Goal: Transaction & Acquisition: Purchase product/service

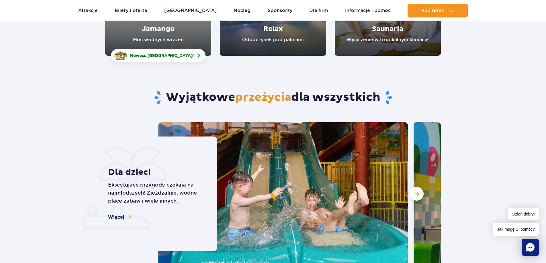
scroll to position [1375, 0]
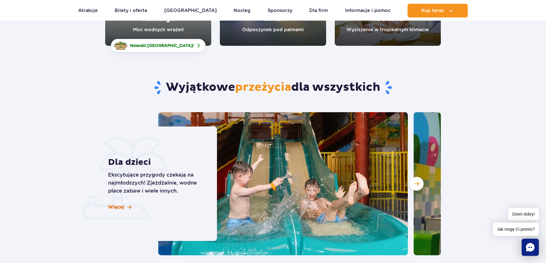
click at [119, 207] on span "Więcej" at bounding box center [116, 207] width 16 height 6
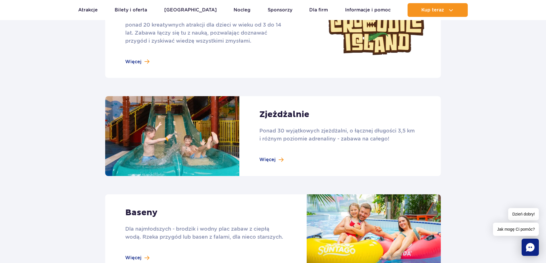
scroll to position [344, 0]
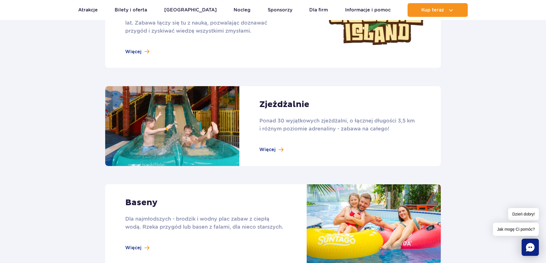
click at [276, 153] on link at bounding box center [273, 126] width 336 height 80
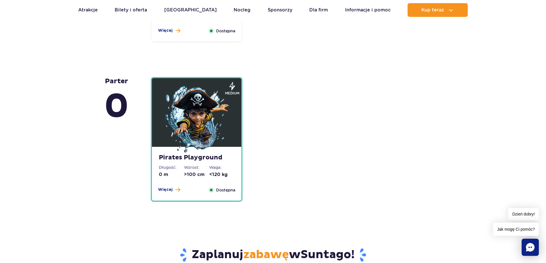
scroll to position [1375, 0]
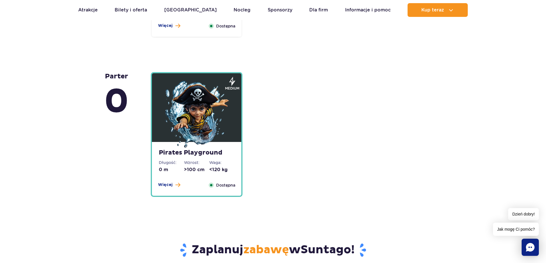
click at [205, 176] on div "Pirates Playground Długość: 0 m Wzrost: >100 cm Waga: <120 kg Więcej Zamknij Do…" at bounding box center [196, 169] width 89 height 54
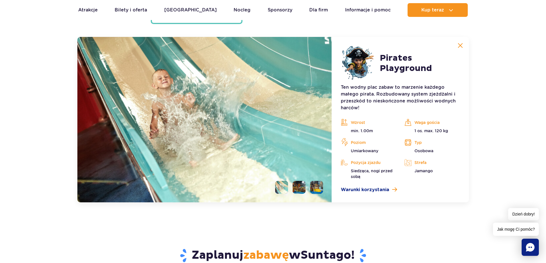
scroll to position [1551, 0]
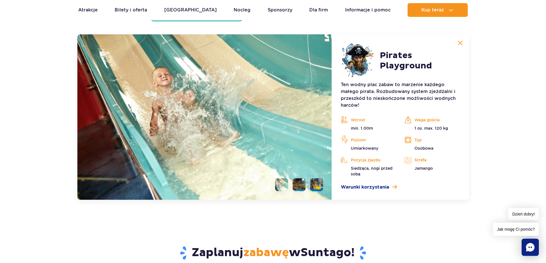
click at [362, 183] on div "Ten wodny plac zabaw to marzenie każdego małego pirata. Rozbudowany system zjeż…" at bounding box center [400, 135] width 119 height 109
click at [361, 185] on span "Warunki korzystania" at bounding box center [365, 187] width 48 height 7
click at [223, 95] on img at bounding box center [204, 117] width 254 height 166
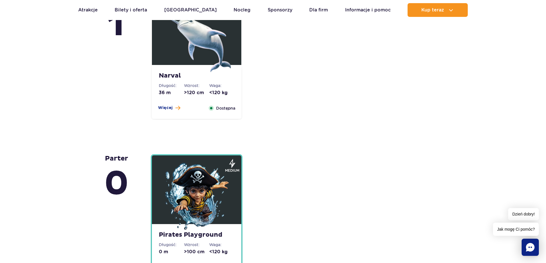
click at [204, 81] on div "Narval Długość: 36 m Wzrost: >120 cm Waga: <120 kg Więcej Zamknij Dostępna" at bounding box center [196, 92] width 89 height 54
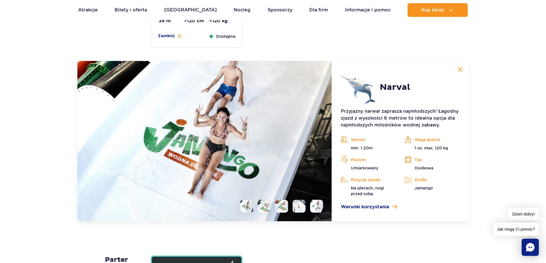
scroll to position [1392, 0]
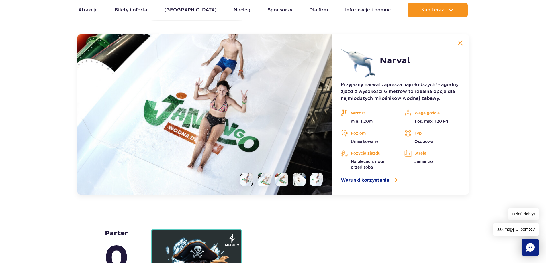
click at [267, 182] on li at bounding box center [264, 179] width 13 height 13
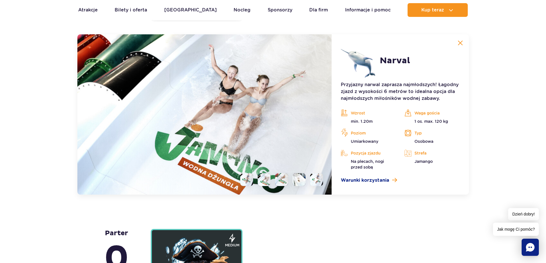
click at [281, 183] on li at bounding box center [281, 179] width 13 height 13
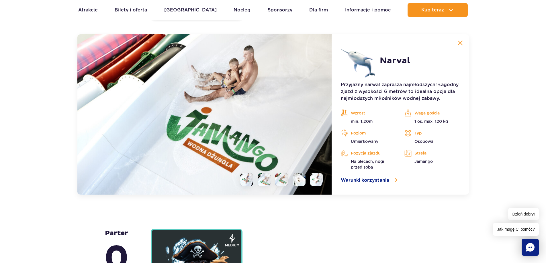
click at [297, 179] on li at bounding box center [299, 179] width 13 height 13
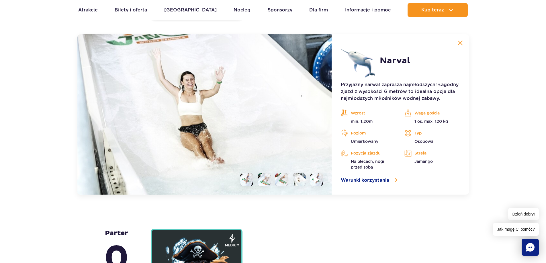
click at [317, 181] on img at bounding box center [316, 180] width 5 height 7
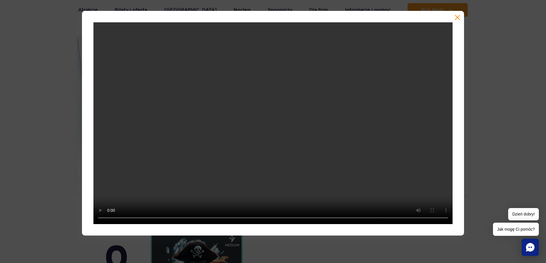
click at [489, 158] on div at bounding box center [273, 123] width 546 height 225
click at [459, 14] on div at bounding box center [273, 123] width 382 height 225
click at [457, 15] on button "button" at bounding box center [457, 18] width 6 height 6
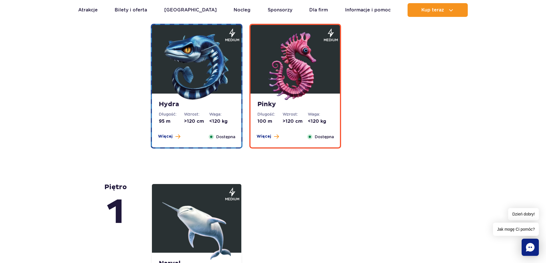
click at [195, 101] on img at bounding box center [196, 66] width 69 height 69
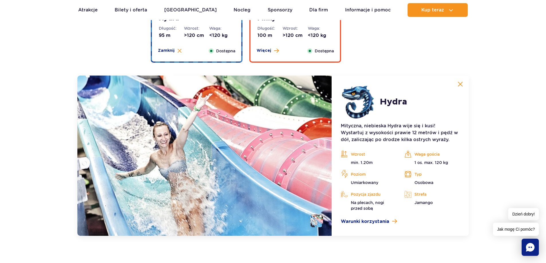
scroll to position [1204, 0]
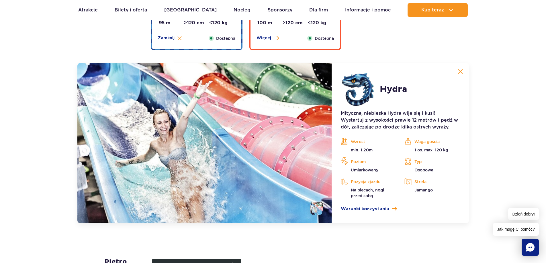
click at [315, 211] on li at bounding box center [316, 208] width 13 height 13
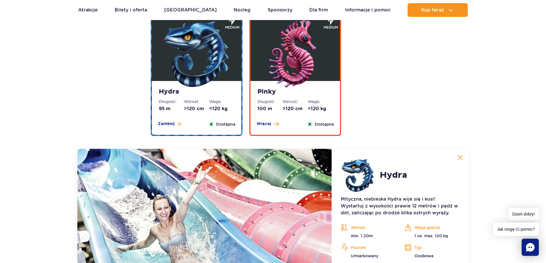
click at [324, 64] on img at bounding box center [295, 53] width 69 height 69
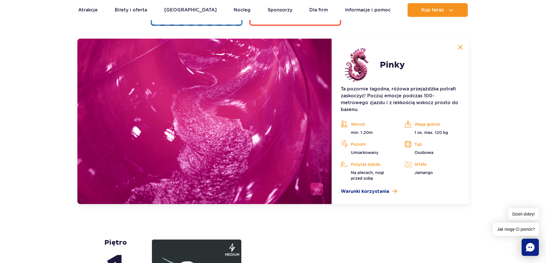
scroll to position [1232, 0]
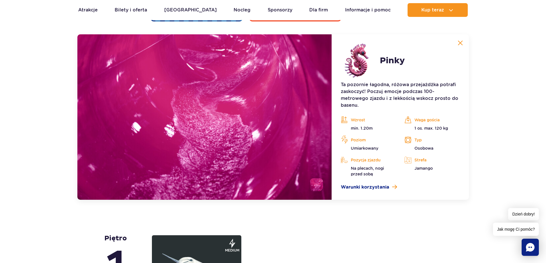
click at [318, 183] on li at bounding box center [316, 185] width 13 height 13
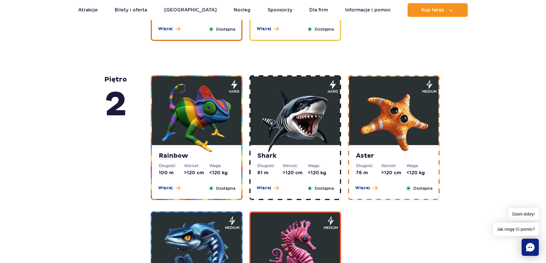
click at [186, 160] on strong "Rainbow" at bounding box center [197, 156] width 76 height 8
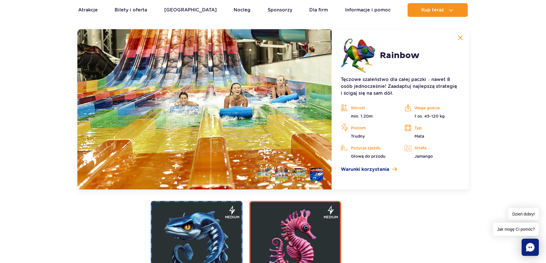
scroll to position [1125, 0]
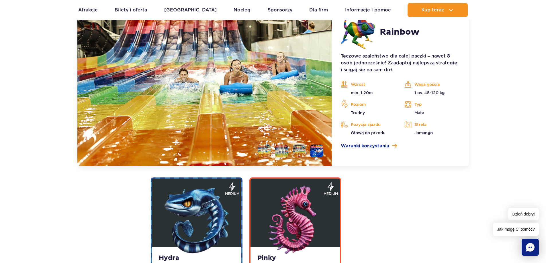
click at [281, 199] on img at bounding box center [295, 220] width 69 height 69
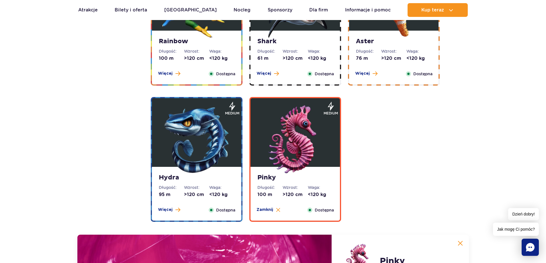
click at [176, 36] on img at bounding box center [196, 3] width 69 height 69
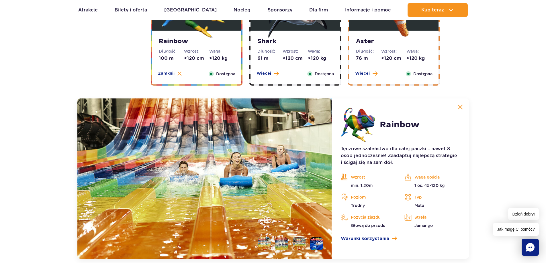
scroll to position [1096, 0]
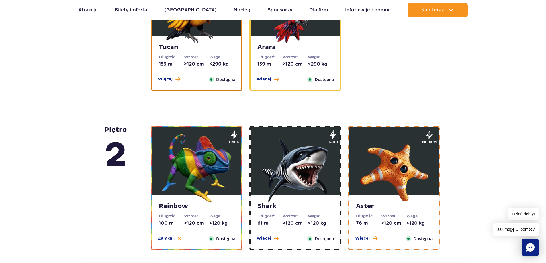
click at [279, 169] on img at bounding box center [295, 168] width 69 height 69
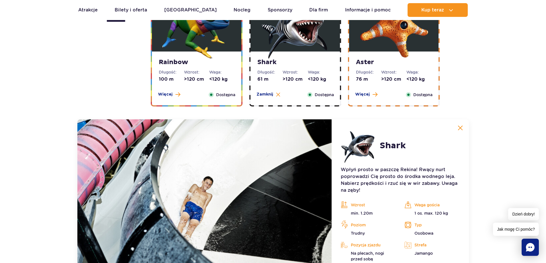
scroll to position [1010, 0]
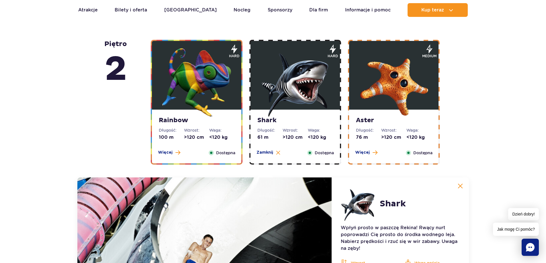
click at [365, 143] on div "Aster Długość: 76 m Wzrost: >120 cm Waga: <120 kg Więcej Zamknij Dostępna" at bounding box center [393, 137] width 89 height 54
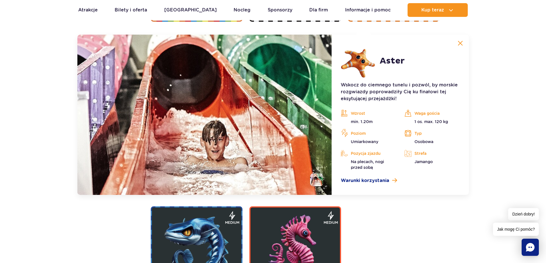
scroll to position [1096, 0]
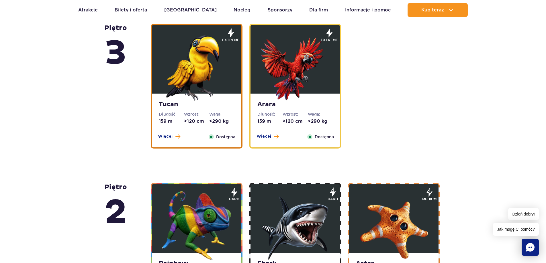
drag, startPoint x: 184, startPoint y: 99, endPoint x: 181, endPoint y: 97, distance: 3.1
click at [183, 98] on img at bounding box center [196, 66] width 69 height 69
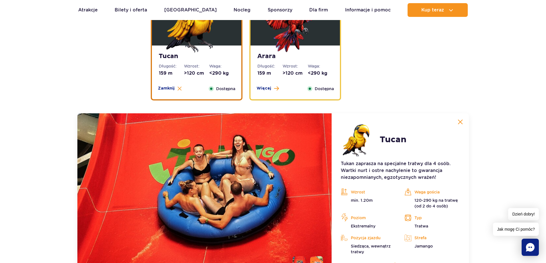
scroll to position [851, 0]
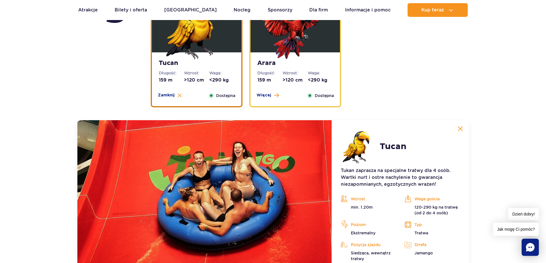
click at [307, 32] on img at bounding box center [295, 25] width 69 height 69
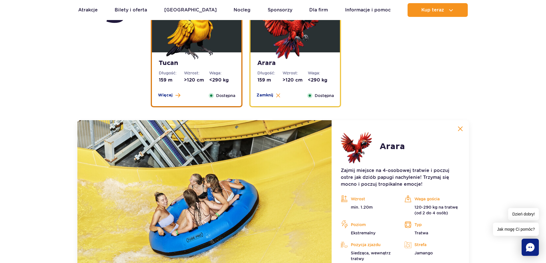
scroll to position [908, 0]
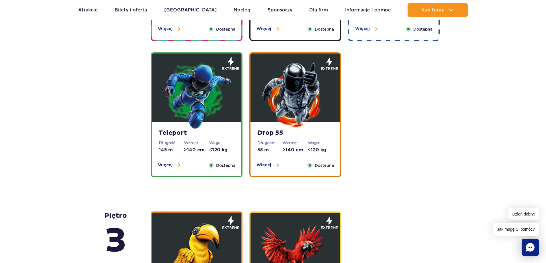
click at [180, 81] on img at bounding box center [196, 95] width 69 height 69
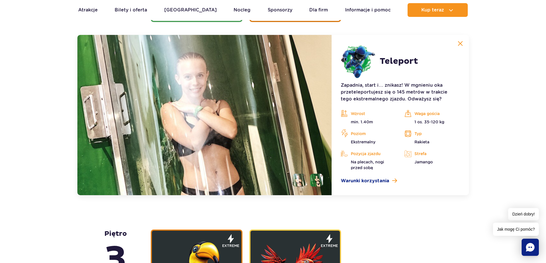
scroll to position [777, 0]
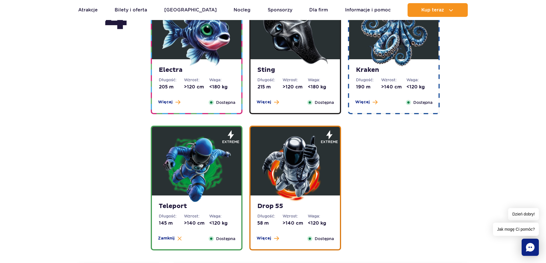
click at [282, 181] on img at bounding box center [295, 168] width 69 height 69
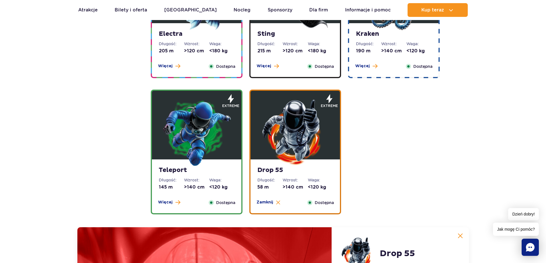
scroll to position [548, 0]
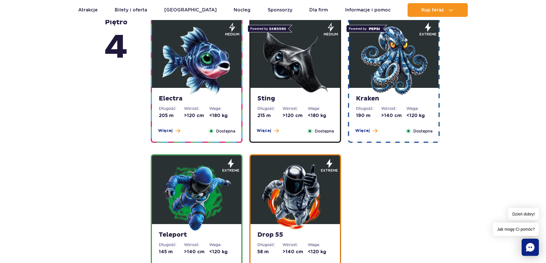
click at [221, 91] on img at bounding box center [196, 60] width 69 height 69
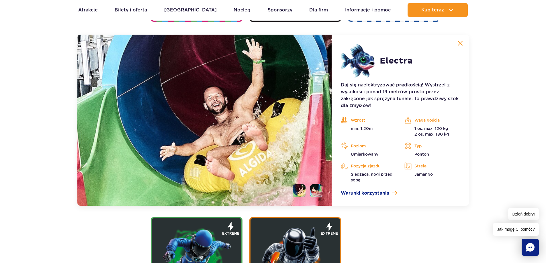
scroll to position [641, 0]
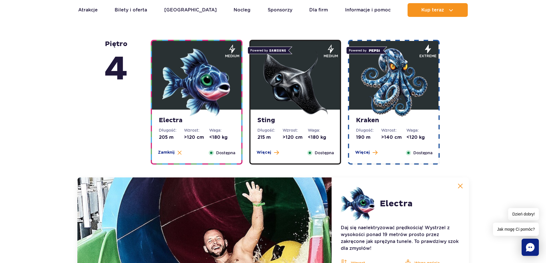
click at [308, 81] on img at bounding box center [295, 82] width 69 height 69
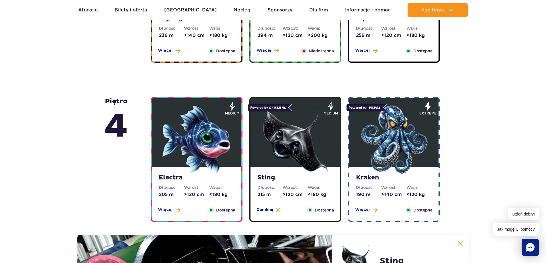
click at [387, 149] on img at bounding box center [393, 139] width 69 height 69
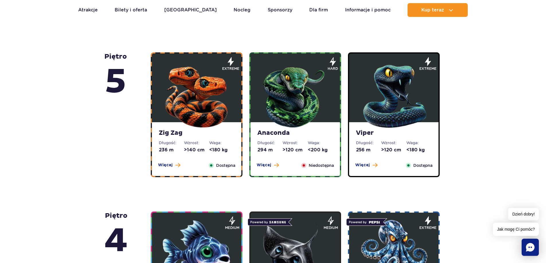
click at [204, 83] on img at bounding box center [196, 95] width 69 height 69
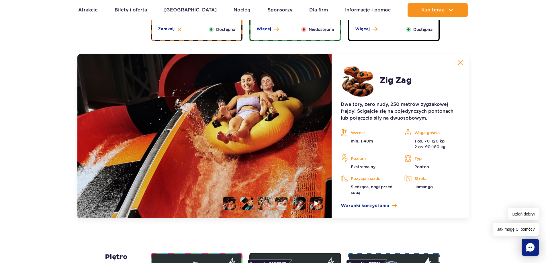
scroll to position [482, 0]
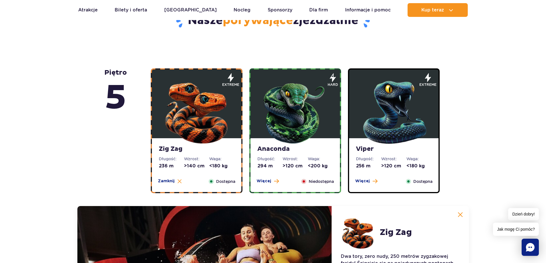
click at [288, 145] on img at bounding box center [295, 111] width 69 height 69
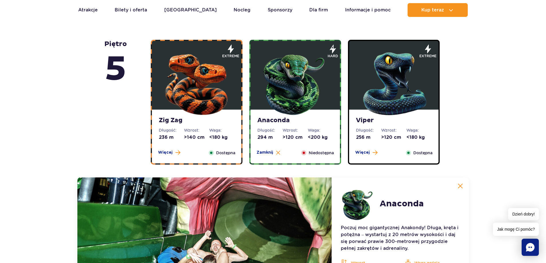
click at [424, 107] on img at bounding box center [393, 82] width 69 height 69
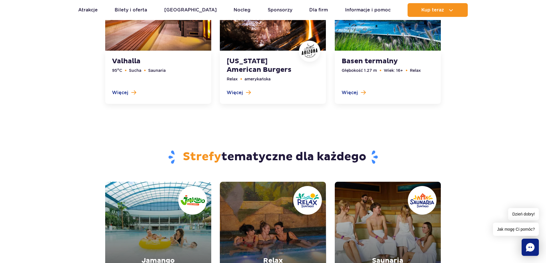
scroll to position [2029, 0]
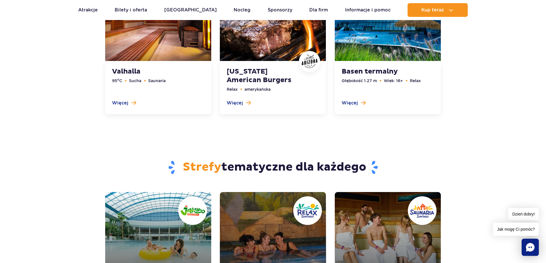
click at [163, 242] on link "Jamango" at bounding box center [158, 245] width 106 height 106
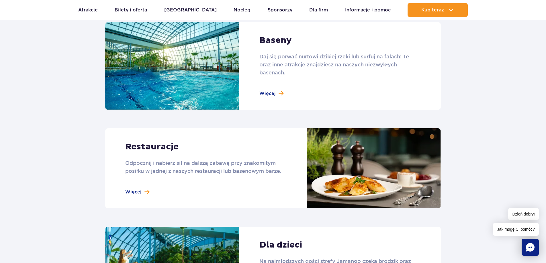
scroll to position [659, 0]
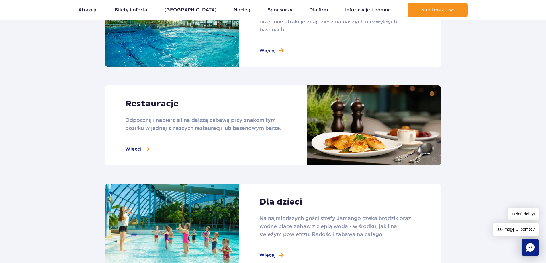
click at [166, 144] on link at bounding box center [273, 125] width 336 height 80
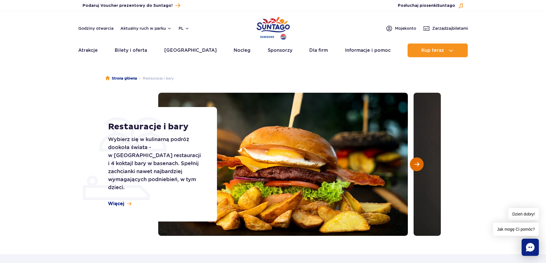
click at [417, 159] on button "Następny slajd" at bounding box center [417, 165] width 14 height 14
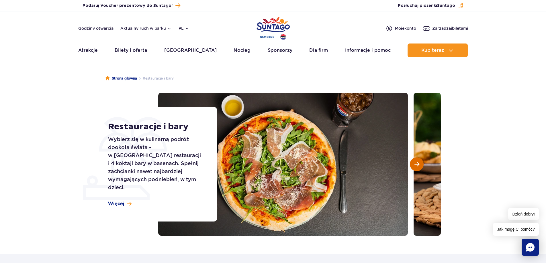
click at [417, 159] on button "Następny slajd" at bounding box center [417, 165] width 14 height 14
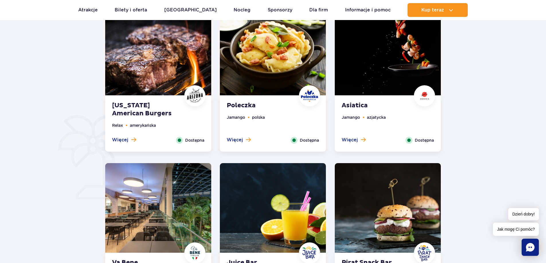
click at [186, 77] on img at bounding box center [158, 51] width 106 height 90
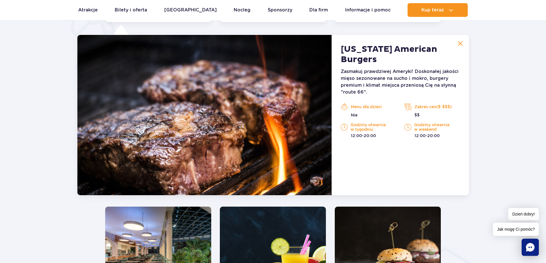
scroll to position [446, 0]
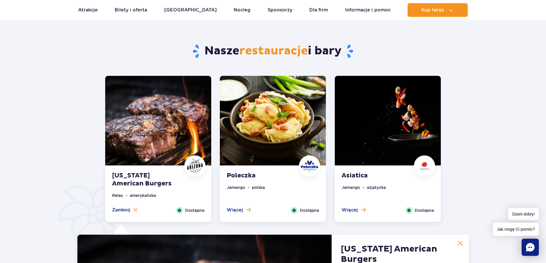
click at [252, 103] on img at bounding box center [273, 121] width 106 height 90
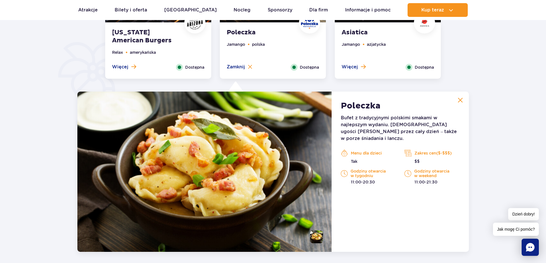
click at [167, 33] on strong "[US_STATE] American Burgers" at bounding box center [146, 37] width 69 height 16
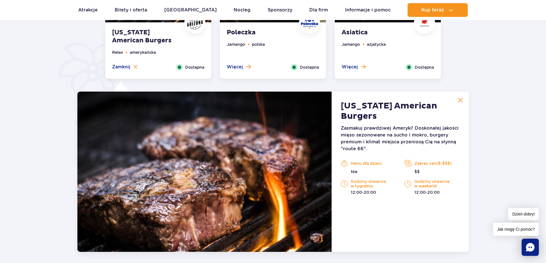
click at [294, 40] on div "Poleczka Jamango polska Więcej Zamknij Dostępna" at bounding box center [273, 51] width 106 height 56
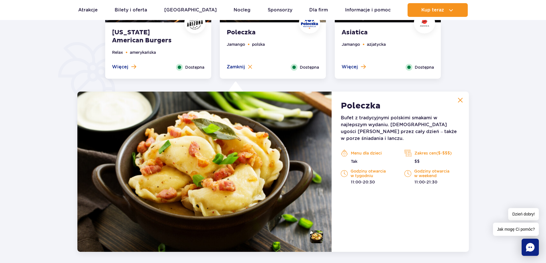
scroll to position [360, 0]
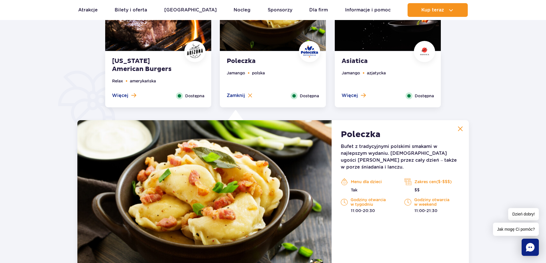
click at [379, 55] on div "Asiatica Jamango azjatycka Więcej Zamknij Dostępna" at bounding box center [388, 80] width 106 height 56
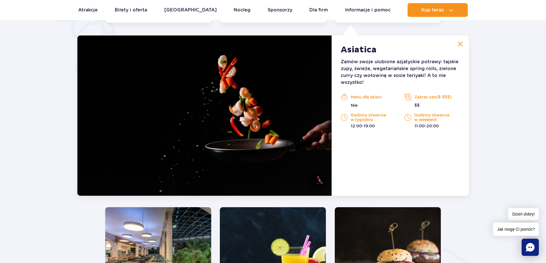
scroll to position [446, 0]
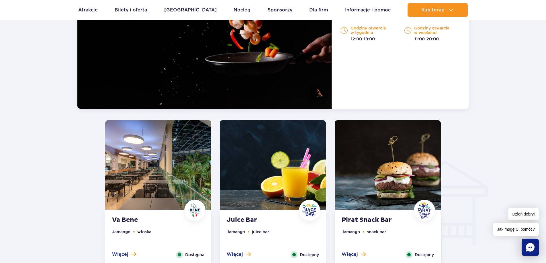
click at [176, 163] on img at bounding box center [158, 165] width 106 height 90
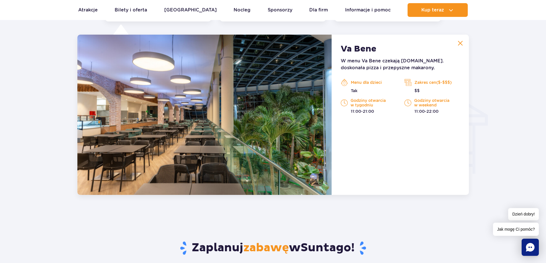
scroll to position [603, 0]
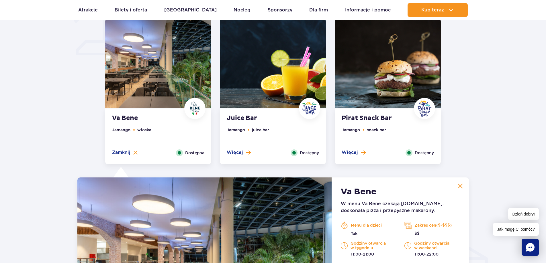
click at [297, 107] on img at bounding box center [273, 64] width 106 height 90
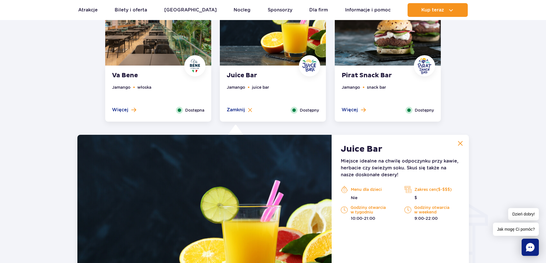
scroll to position [489, 0]
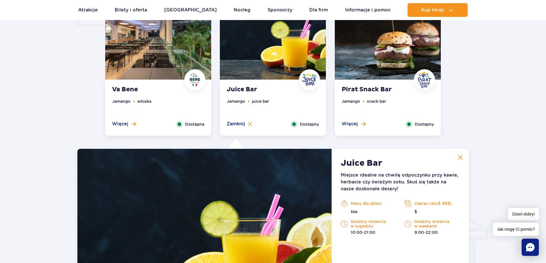
click at [362, 93] on strong "Pirat Snack Bar" at bounding box center [376, 90] width 69 height 8
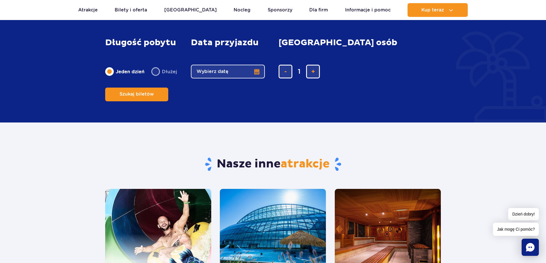
scroll to position [632, 0]
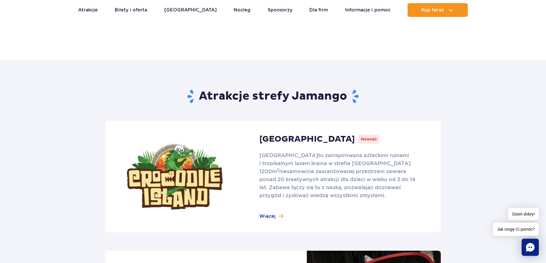
scroll to position [287, 0]
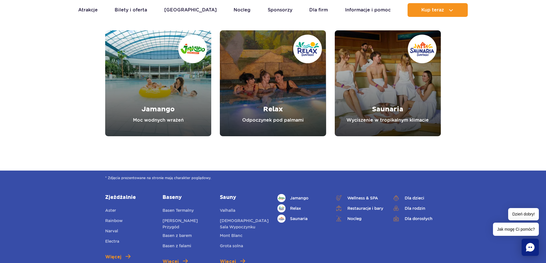
scroll to position [2029, 0]
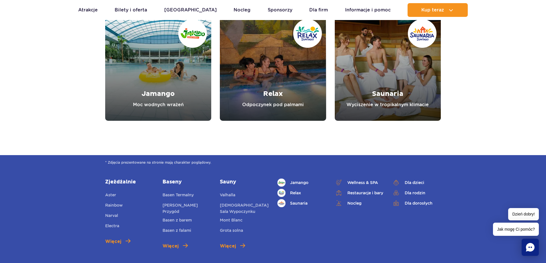
click at [320, 80] on link "Relax" at bounding box center [273, 68] width 106 height 106
click at [380, 93] on link "Saunaria" at bounding box center [388, 68] width 106 height 106
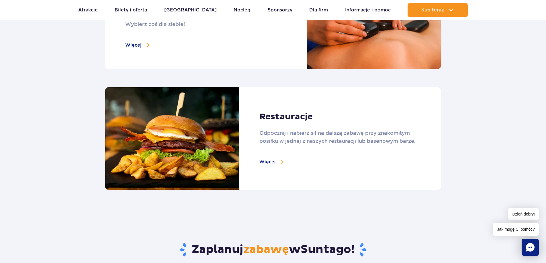
scroll to position [573, 0]
click at [300, 138] on link at bounding box center [273, 138] width 336 height 103
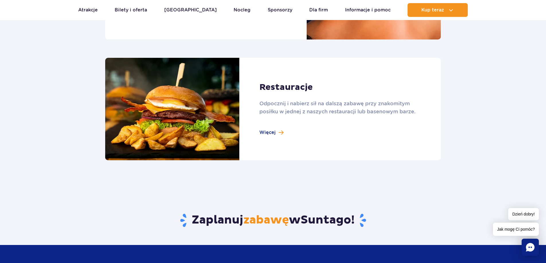
scroll to position [659, 0]
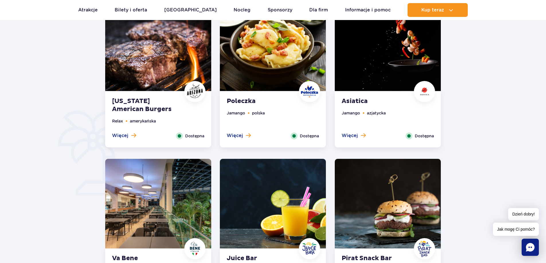
scroll to position [287, 0]
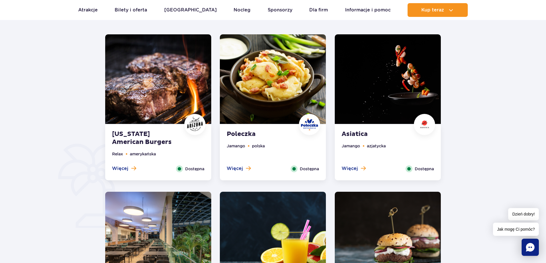
click at [180, 122] on img at bounding box center [158, 79] width 106 height 90
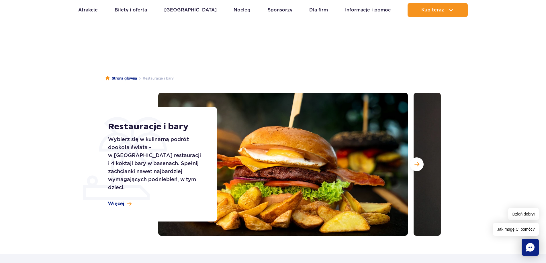
scroll to position [172, 0]
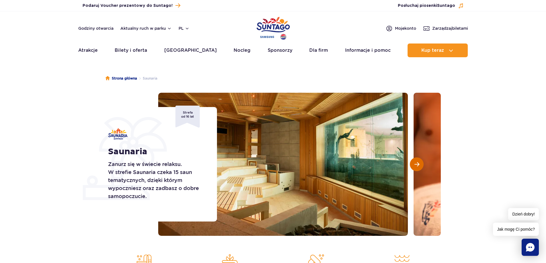
click at [422, 161] on button "Następny slajd" at bounding box center [417, 165] width 14 height 14
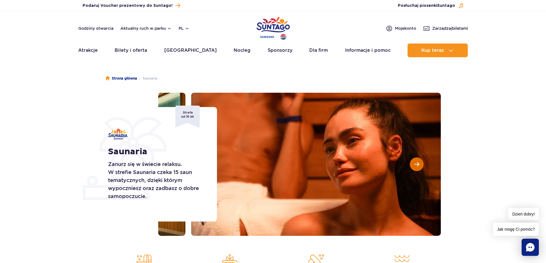
click at [422, 161] on button "Następny slajd" at bounding box center [417, 165] width 14 height 14
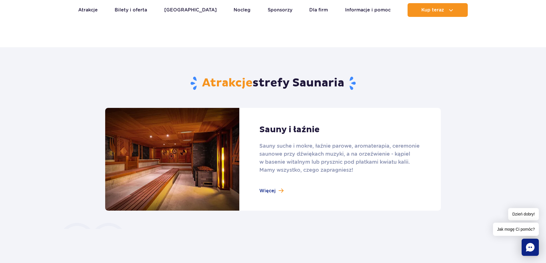
scroll to position [344, 0]
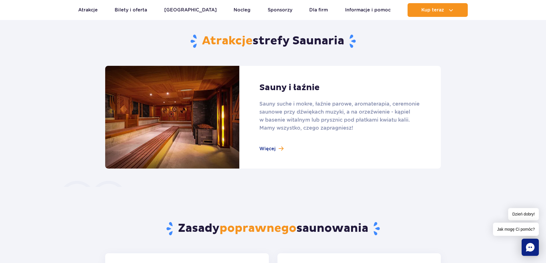
click at [251, 115] on link at bounding box center [273, 117] width 336 height 103
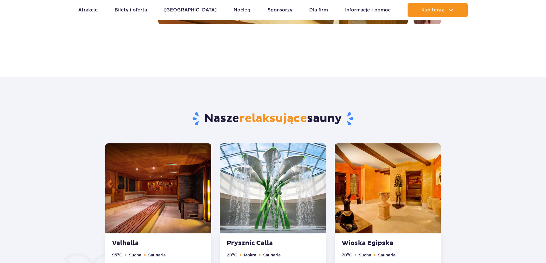
scroll to position [287, 0]
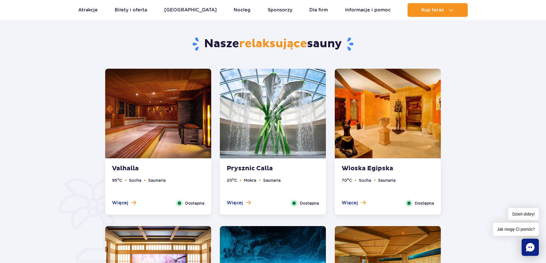
click at [190, 120] on img at bounding box center [158, 114] width 106 height 90
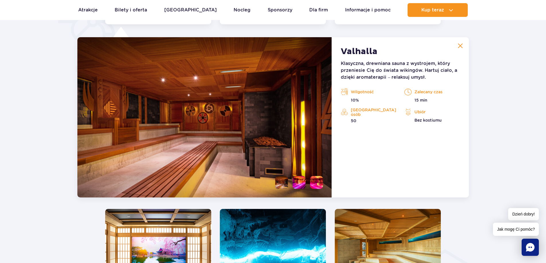
scroll to position [480, 0]
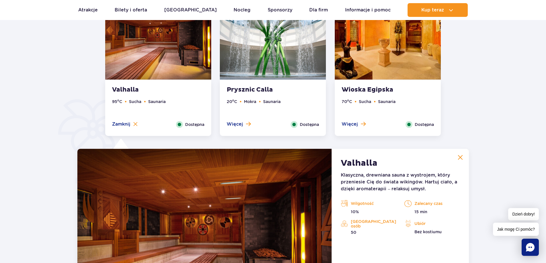
click at [256, 74] on img at bounding box center [273, 35] width 106 height 90
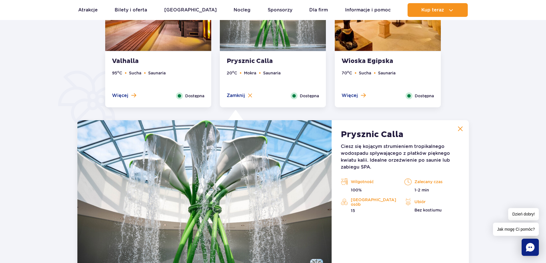
click at [134, 42] on img at bounding box center [158, 6] width 106 height 90
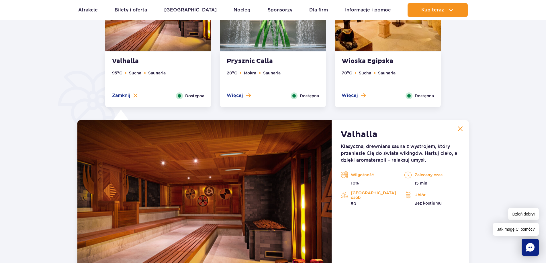
click at [288, 48] on img at bounding box center [273, 6] width 106 height 90
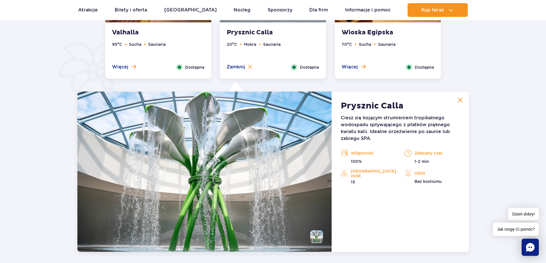
click at [355, 50] on ul "70 o C Sucha Saunaria" at bounding box center [388, 52] width 92 height 23
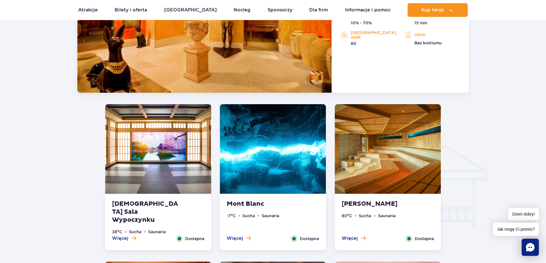
scroll to position [595, 0]
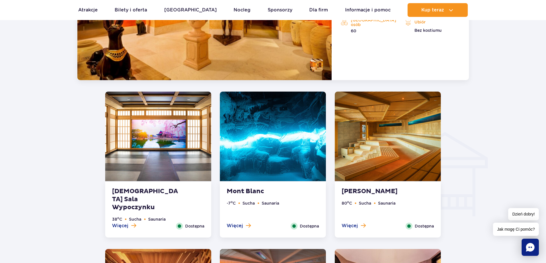
click at [130, 141] on img at bounding box center [158, 137] width 106 height 90
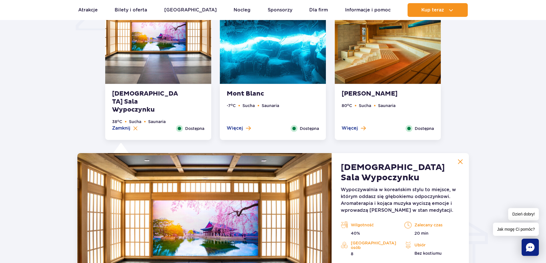
scroll to position [494, 0]
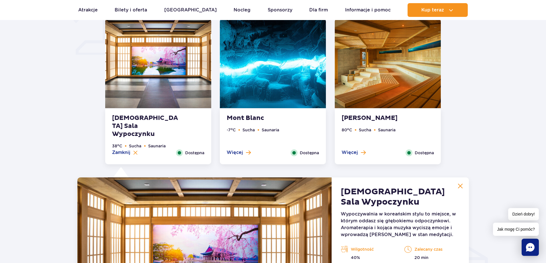
click at [312, 103] on img at bounding box center [273, 64] width 106 height 90
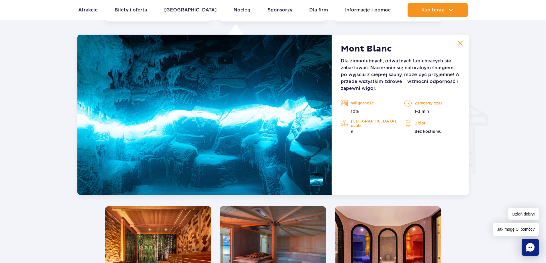
scroll to position [638, 0]
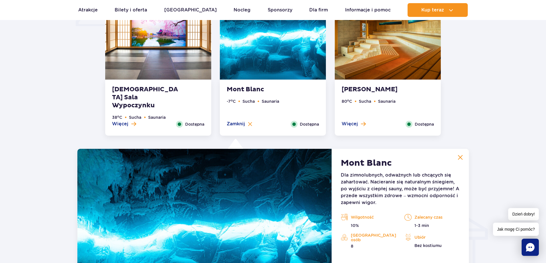
click at [384, 68] on img at bounding box center [388, 35] width 106 height 90
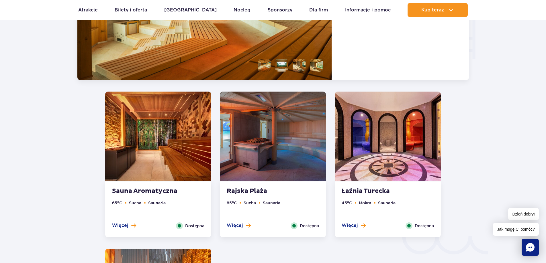
click at [157, 156] on img at bounding box center [158, 137] width 106 height 90
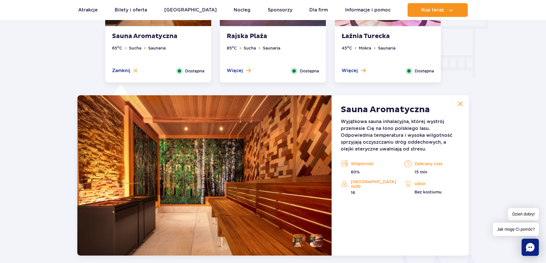
scroll to position [680, 0]
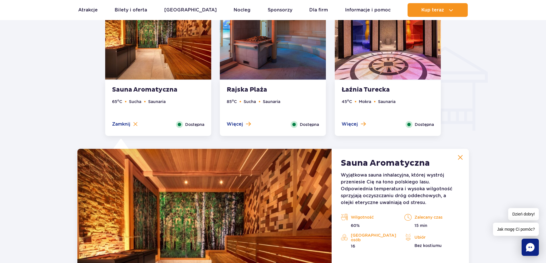
click at [267, 75] on img at bounding box center [273, 35] width 106 height 90
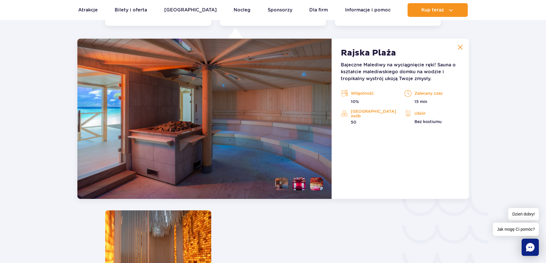
scroll to position [795, 0]
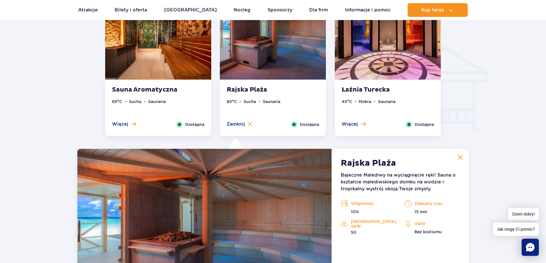
click at [389, 71] on img at bounding box center [388, 35] width 106 height 90
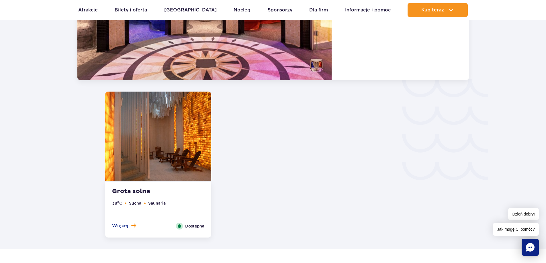
click at [148, 142] on img at bounding box center [158, 137] width 106 height 90
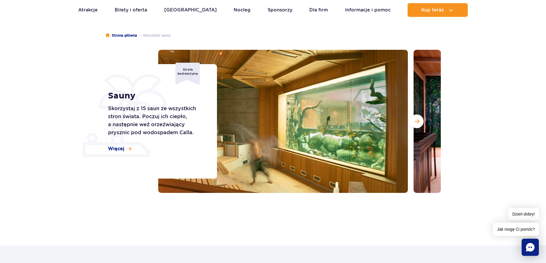
scroll to position [0, 0]
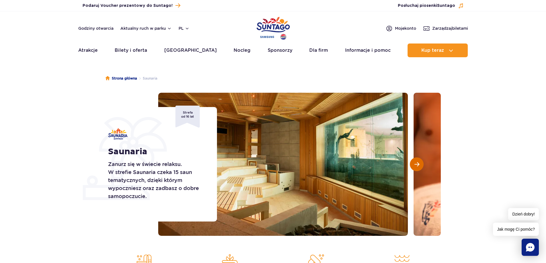
click at [418, 161] on button "Następny slajd" at bounding box center [417, 165] width 14 height 14
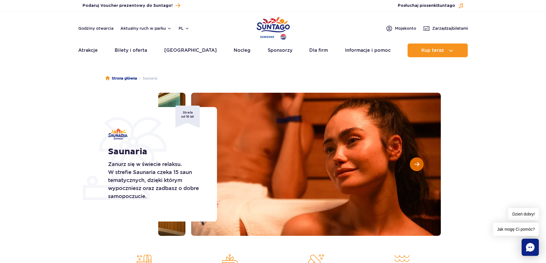
click at [418, 161] on button "Następny slajd" at bounding box center [417, 165] width 14 height 14
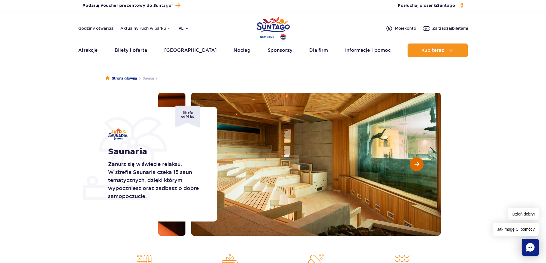
click at [418, 161] on button "Następny slajd" at bounding box center [417, 165] width 14 height 14
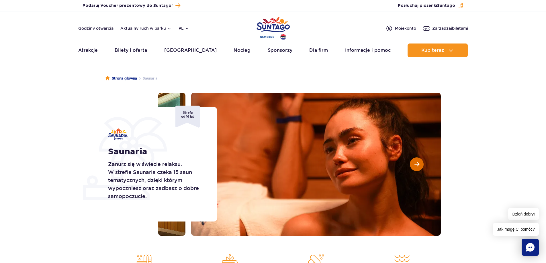
click at [418, 161] on button "Następny slajd" at bounding box center [417, 165] width 14 height 14
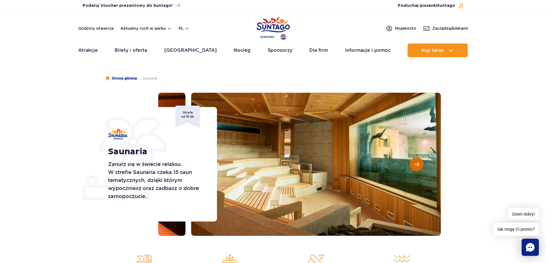
click at [418, 161] on button "Następny slajd" at bounding box center [417, 165] width 14 height 14
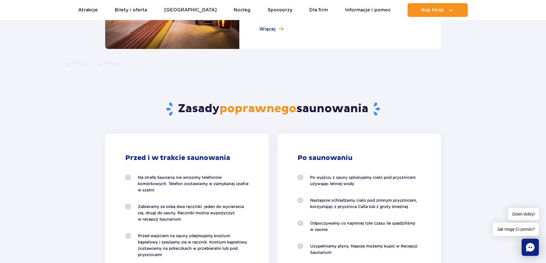
scroll to position [573, 0]
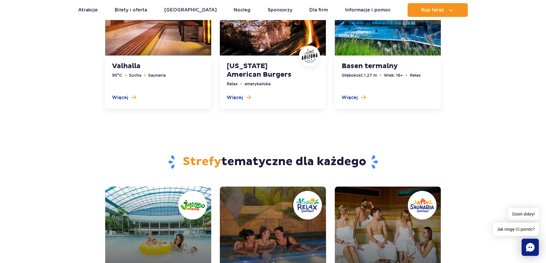
scroll to position [1972, 0]
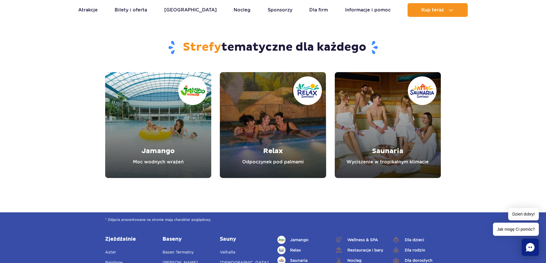
click at [185, 154] on link "Jamango" at bounding box center [158, 125] width 106 height 106
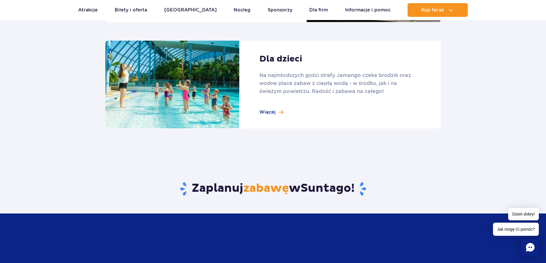
scroll to position [630, 0]
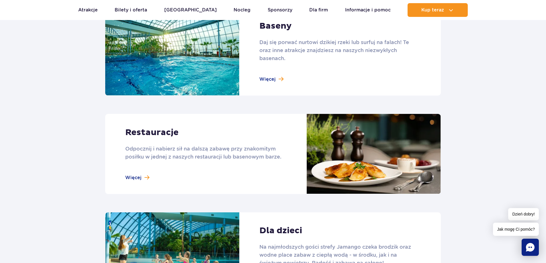
click at [292, 66] on link at bounding box center [273, 52] width 336 height 88
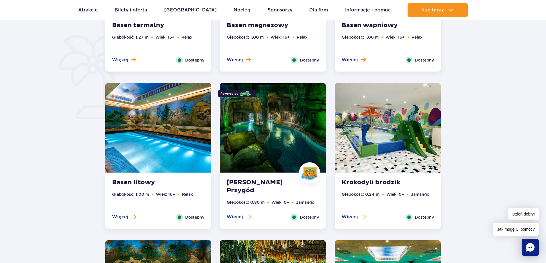
scroll to position [458, 0]
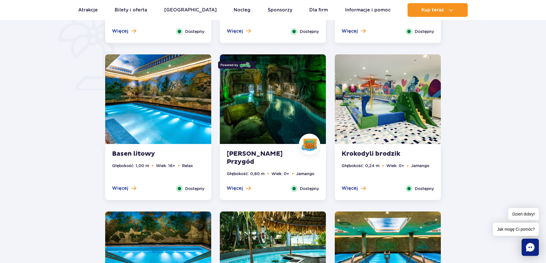
click at [268, 138] on img at bounding box center [273, 99] width 106 height 90
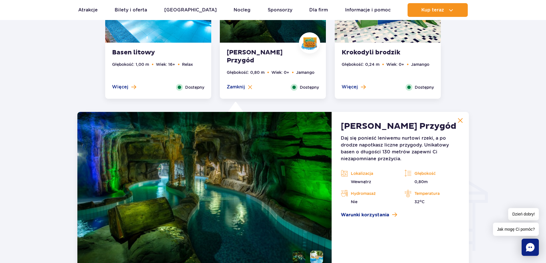
scroll to position [638, 0]
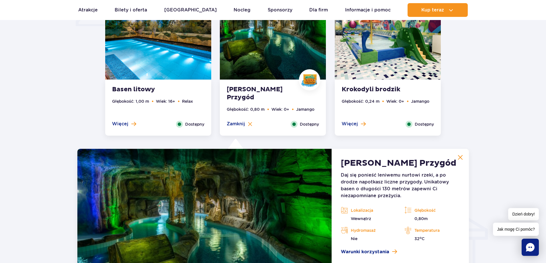
click at [157, 50] on img at bounding box center [158, 35] width 106 height 90
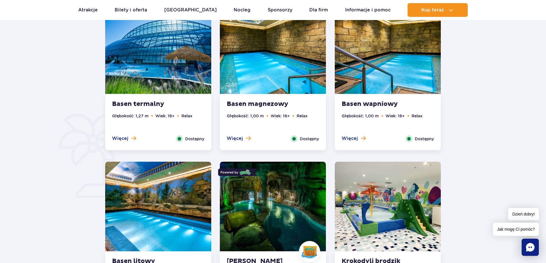
click at [139, 78] on img at bounding box center [158, 49] width 106 height 90
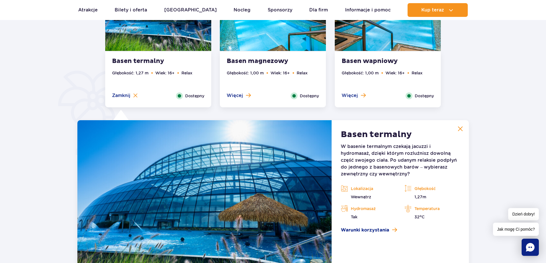
click at [279, 62] on strong "Basen magnezowy" at bounding box center [261, 61] width 69 height 8
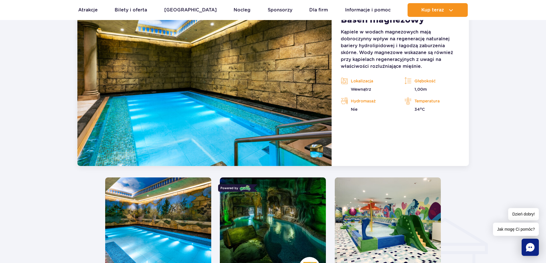
click at [266, 196] on img at bounding box center [273, 223] width 106 height 90
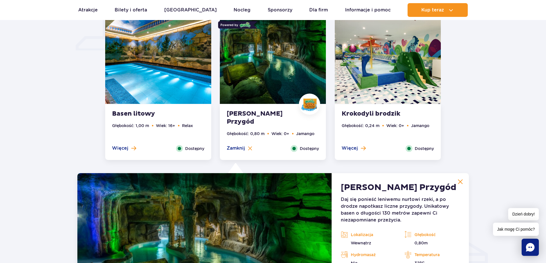
scroll to position [552, 0]
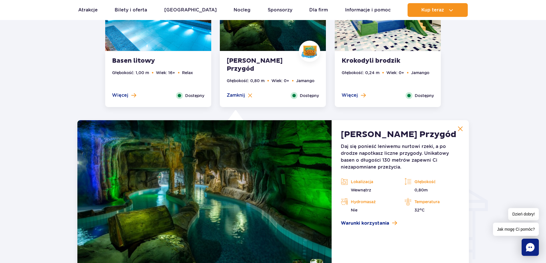
click at [383, 40] on img at bounding box center [388, 6] width 106 height 90
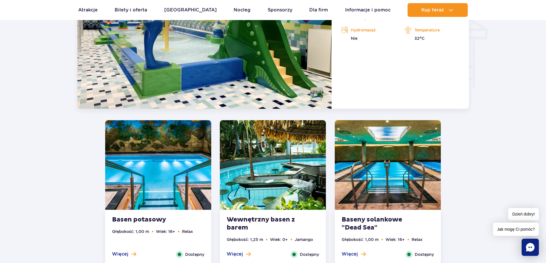
click at [155, 177] on img at bounding box center [158, 165] width 106 height 90
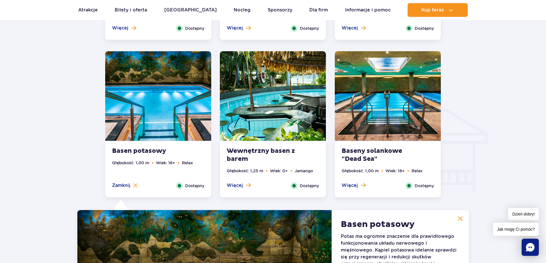
scroll to position [508, 0]
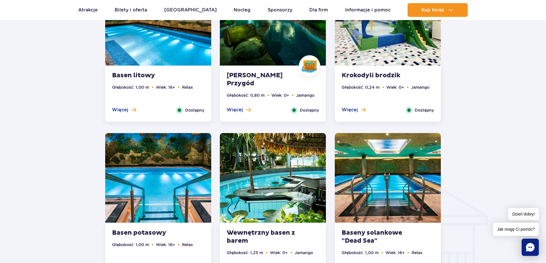
click at [295, 159] on img at bounding box center [273, 178] width 106 height 90
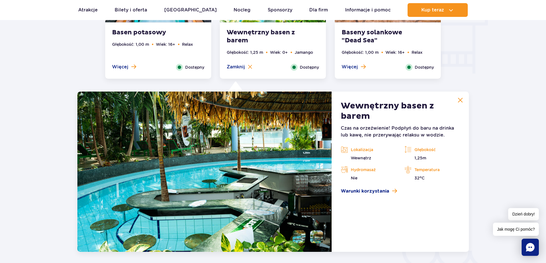
scroll to position [881, 0]
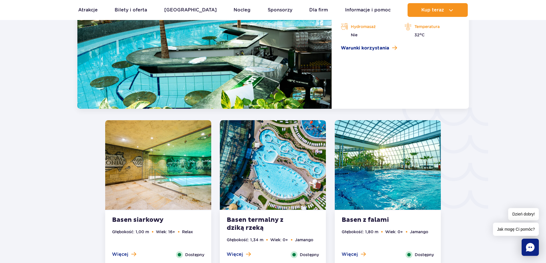
click at [240, 186] on img at bounding box center [273, 165] width 106 height 90
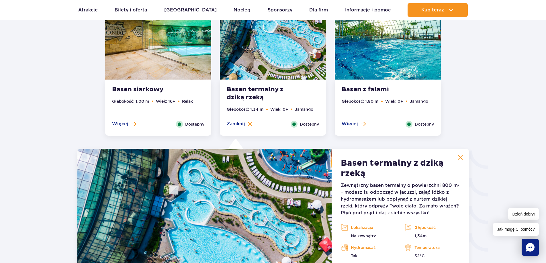
scroll to position [752, 0]
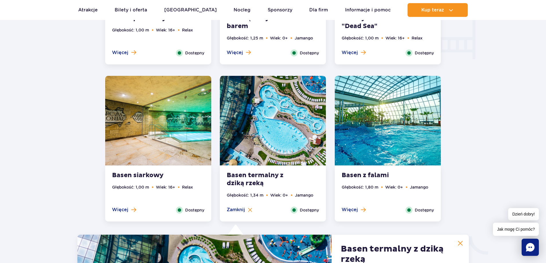
click at [373, 136] on img at bounding box center [388, 121] width 106 height 90
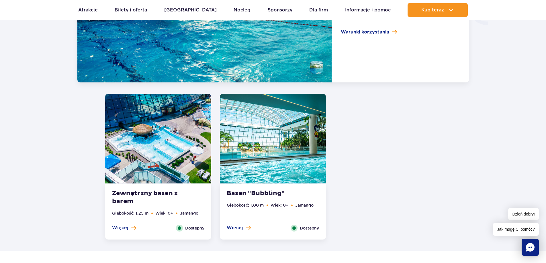
scroll to position [1096, 0]
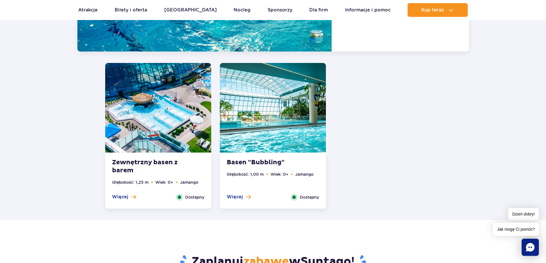
click at [160, 126] on img at bounding box center [158, 108] width 106 height 90
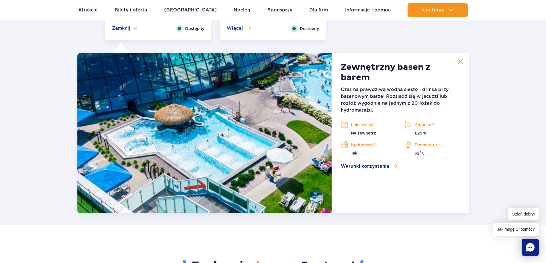
scroll to position [1081, 0]
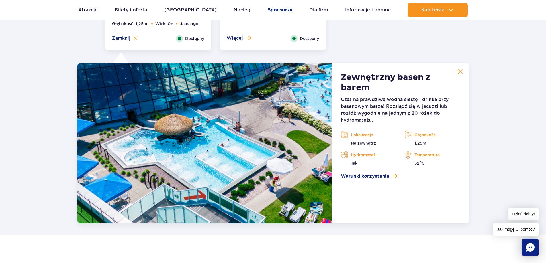
click at [277, 13] on link "Sponsorzy" at bounding box center [280, 10] width 25 height 14
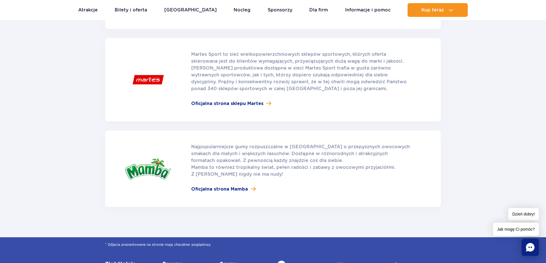
scroll to position [716, 0]
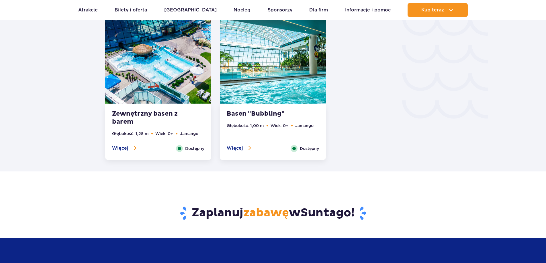
scroll to position [1028, 0]
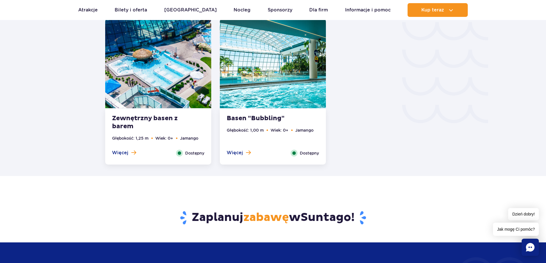
click at [242, 87] on img at bounding box center [273, 64] width 106 height 90
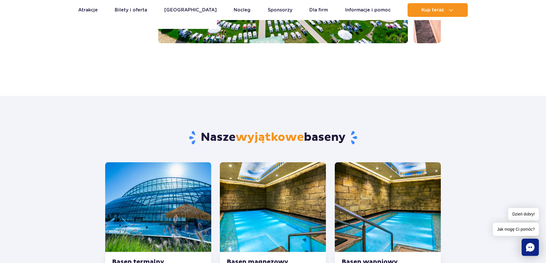
scroll to position [0, 0]
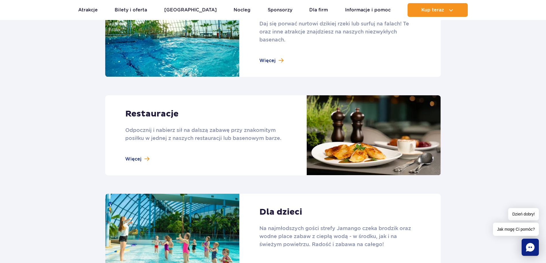
scroll to position [659, 0]
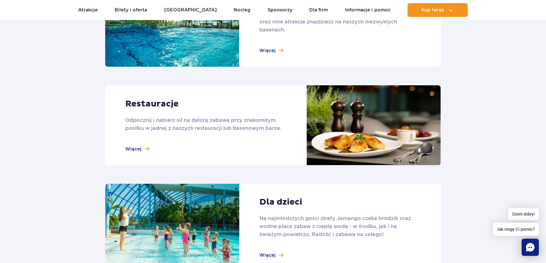
click at [242, 203] on link at bounding box center [273, 228] width 336 height 88
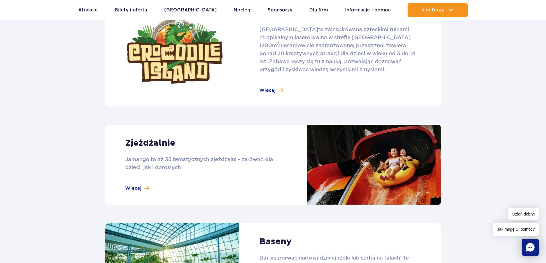
scroll to position [401, 0]
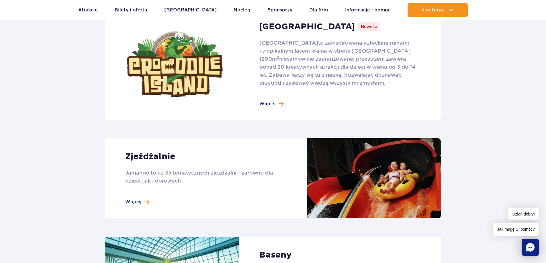
click at [262, 89] on link at bounding box center [273, 64] width 336 height 111
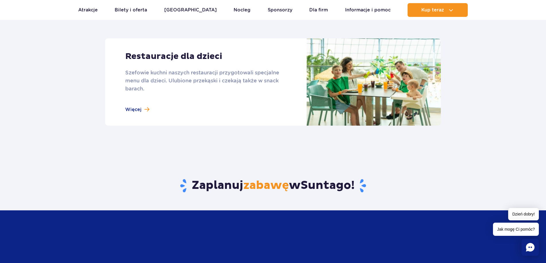
scroll to position [688, 0]
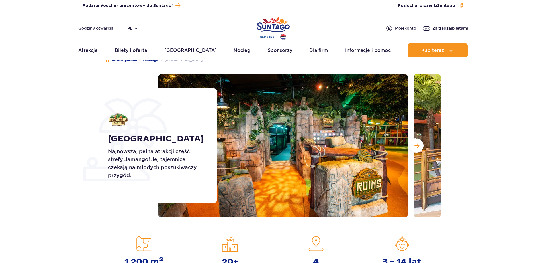
scroll to position [29, 0]
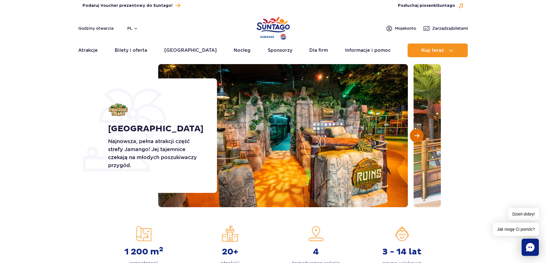
click at [411, 135] on button "Następny slajd" at bounding box center [417, 136] width 14 height 14
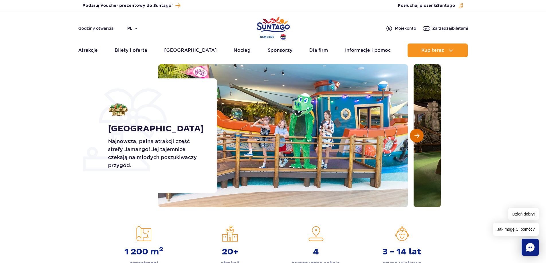
click at [411, 135] on button "Następny slajd" at bounding box center [417, 136] width 14 height 14
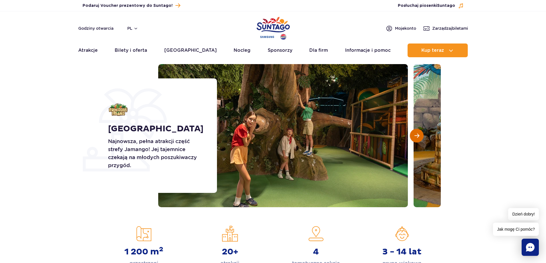
click at [411, 135] on button "Następny slajd" at bounding box center [417, 136] width 14 height 14
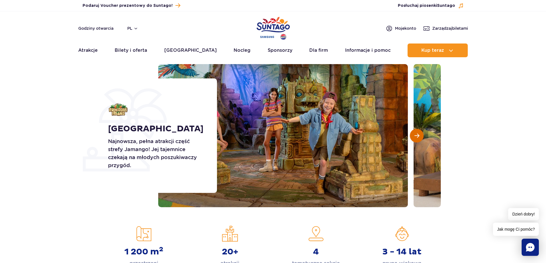
click at [411, 135] on button "Następny slajd" at bounding box center [417, 136] width 14 height 14
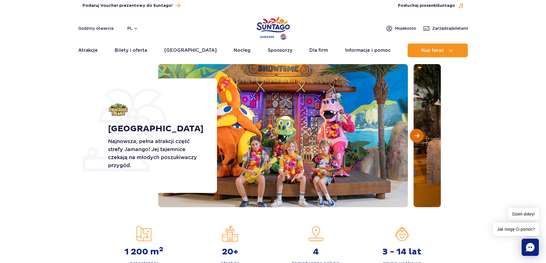
click at [411, 135] on button "Następny slajd" at bounding box center [417, 136] width 14 height 14
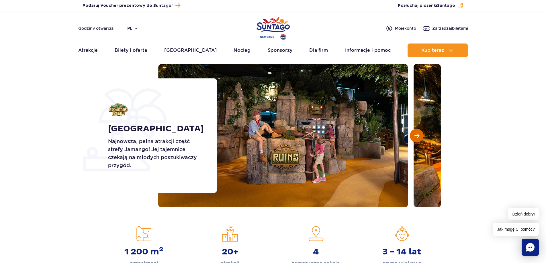
click at [411, 135] on button "Następny slajd" at bounding box center [417, 136] width 14 height 14
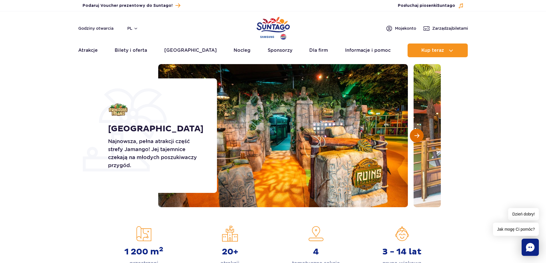
click at [411, 135] on button "Następny slajd" at bounding box center [417, 136] width 14 height 14
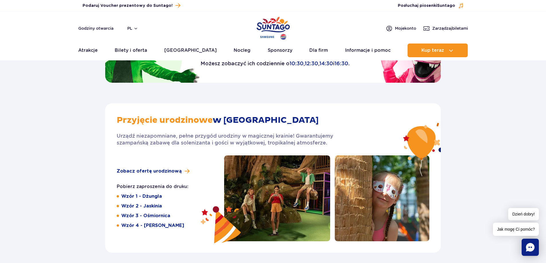
scroll to position [974, 0]
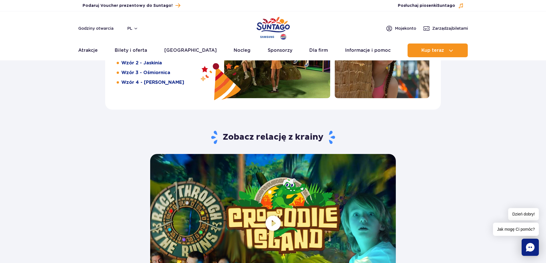
click at [274, 213] on span at bounding box center [273, 223] width 246 height 138
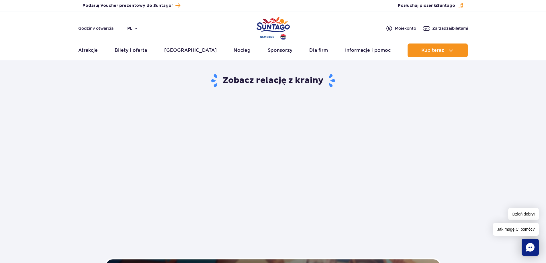
scroll to position [1032, 0]
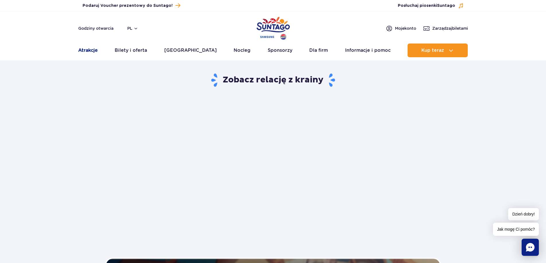
click at [89, 54] on link "Atrakcje" at bounding box center [87, 51] width 19 height 14
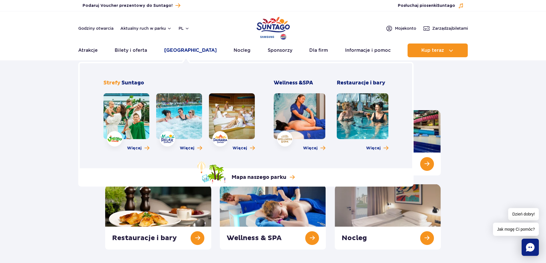
click at [177, 48] on link "[GEOGRAPHIC_DATA]" at bounding box center [190, 51] width 52 height 14
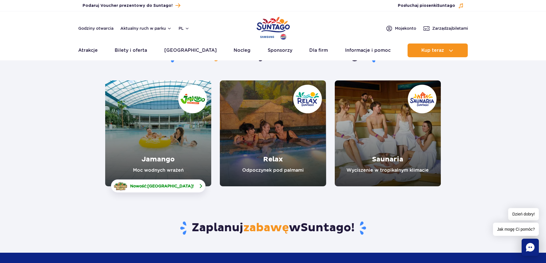
scroll to position [57, 0]
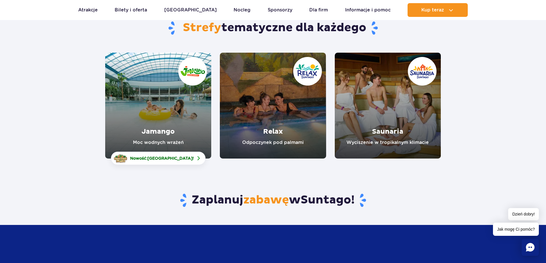
click at [163, 112] on link "Jamango" at bounding box center [158, 106] width 106 height 106
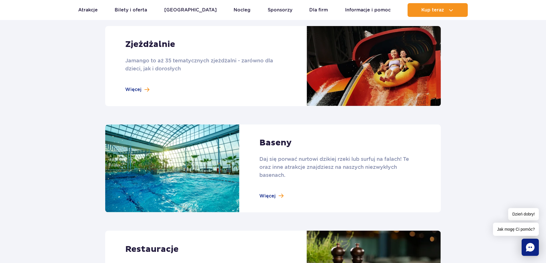
scroll to position [516, 0]
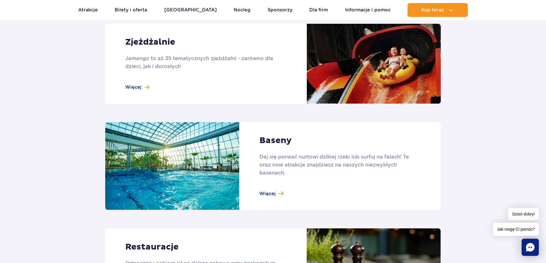
click at [250, 80] on link at bounding box center [273, 64] width 336 height 80
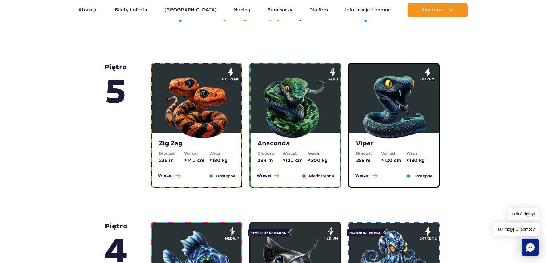
click at [219, 178] on span "Dostępna" at bounding box center [225, 176] width 19 height 6
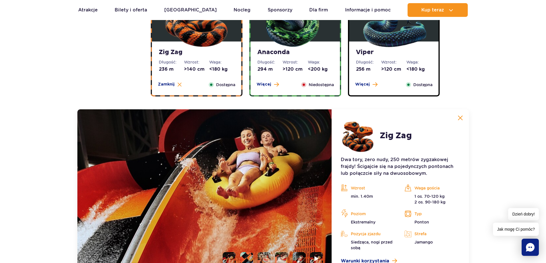
scroll to position [482, 0]
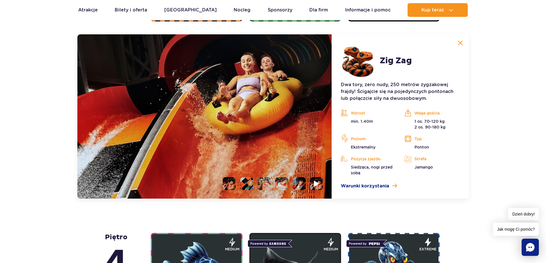
click at [313, 183] on li at bounding box center [316, 183] width 13 height 13
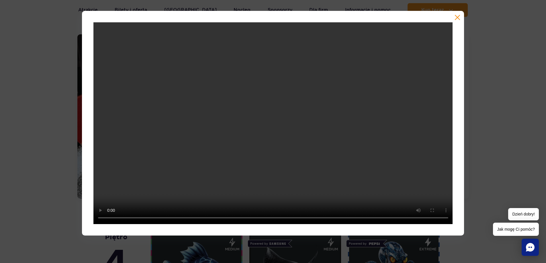
click at [486, 176] on div at bounding box center [273, 123] width 546 height 225
click at [461, 21] on div at bounding box center [273, 123] width 382 height 225
click at [457, 18] on button "button" at bounding box center [457, 18] width 6 height 6
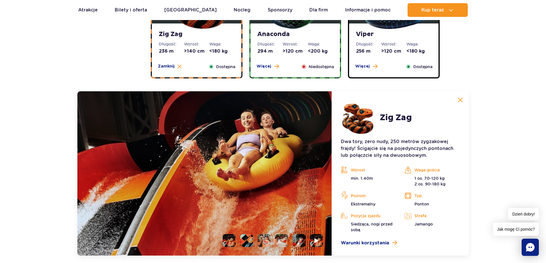
scroll to position [424, 0]
drag, startPoint x: 307, startPoint y: 40, endPoint x: 309, endPoint y: 34, distance: 6.5
click at [309, 36] on div "Anaconda Długość: 294 m Wzrost: >120 cm Waga: <200 kg Więcej Zamknij Niedostępna" at bounding box center [294, 51] width 89 height 54
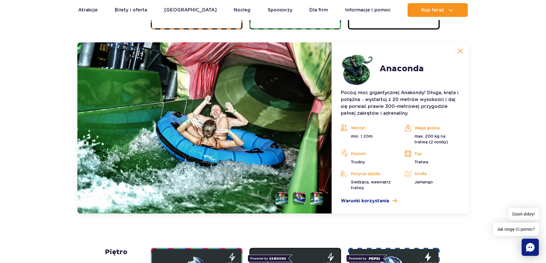
scroll to position [482, 0]
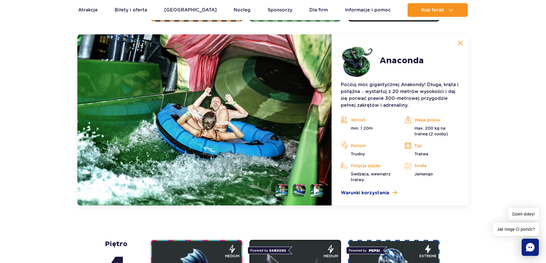
click at [315, 193] on img at bounding box center [316, 190] width 5 height 7
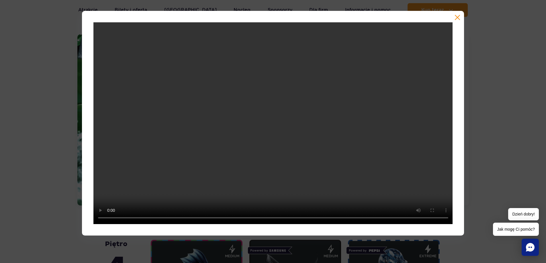
click at [457, 18] on button "button" at bounding box center [457, 18] width 6 height 6
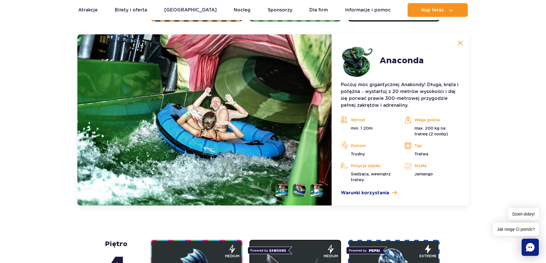
scroll to position [396, 0]
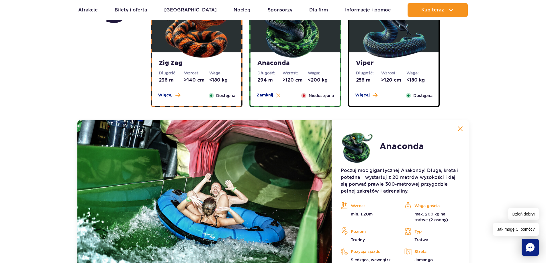
click at [378, 79] on dd "256 m" at bounding box center [368, 80] width 25 height 6
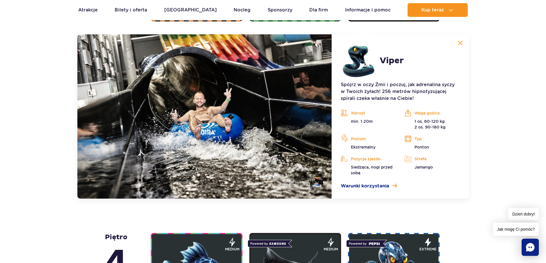
scroll to position [568, 0]
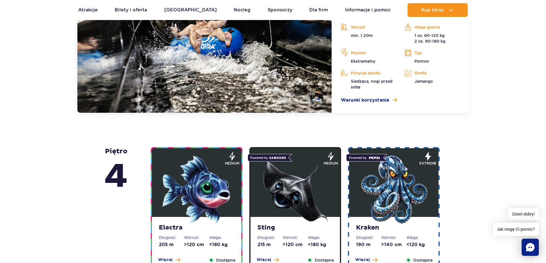
click at [166, 206] on img at bounding box center [196, 190] width 69 height 69
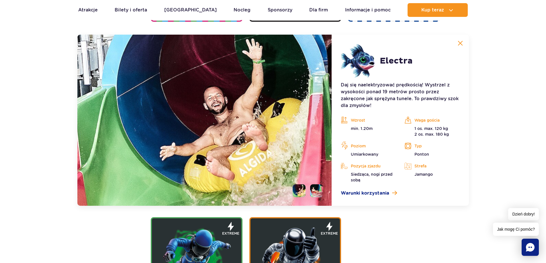
scroll to position [641, 0]
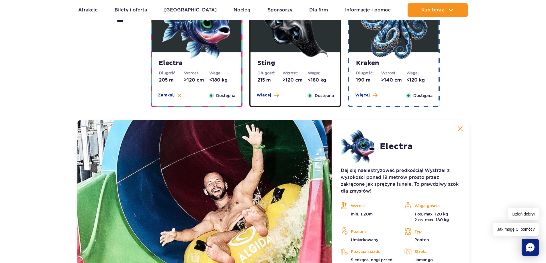
click at [294, 69] on div "Sting Długość: 215 m Wzrost: >120 cm Waga: <180 kg Więcej Zamknij Dostępna" at bounding box center [294, 79] width 89 height 54
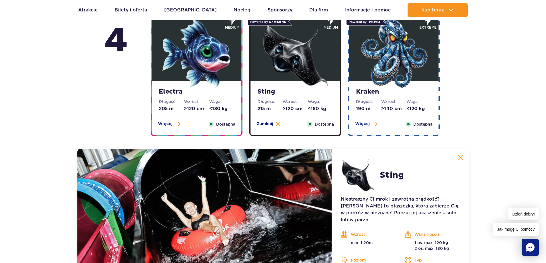
click at [381, 72] on img at bounding box center [393, 53] width 69 height 69
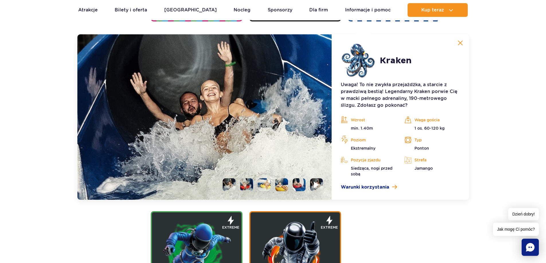
click at [314, 183] on img at bounding box center [316, 185] width 5 height 7
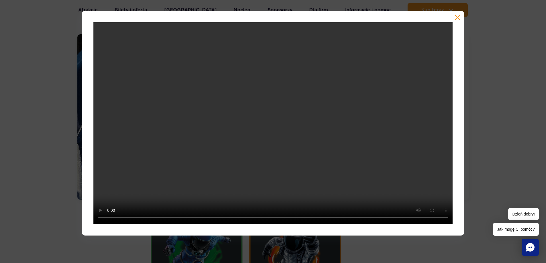
click at [456, 19] on button "button" at bounding box center [457, 18] width 6 height 6
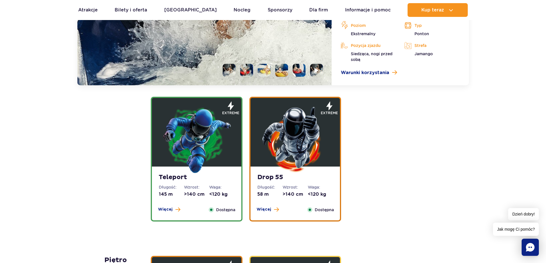
click at [223, 153] on img at bounding box center [196, 139] width 69 height 69
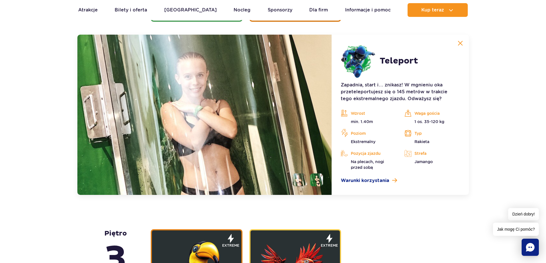
scroll to position [777, 0]
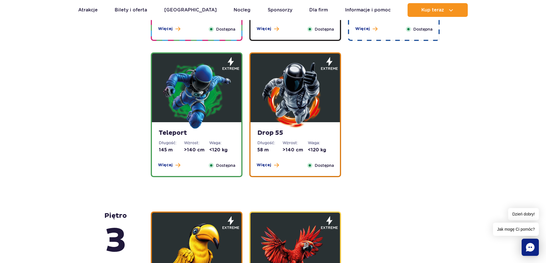
click at [277, 146] on dl "Długość: 58 m" at bounding box center [269, 146] width 25 height 13
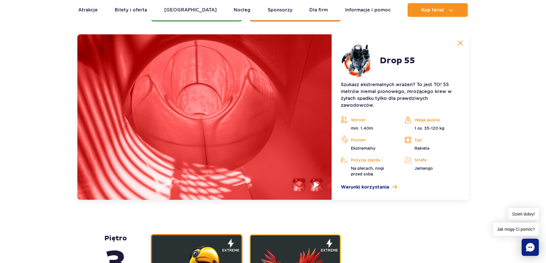
click at [313, 184] on li at bounding box center [316, 185] width 13 height 13
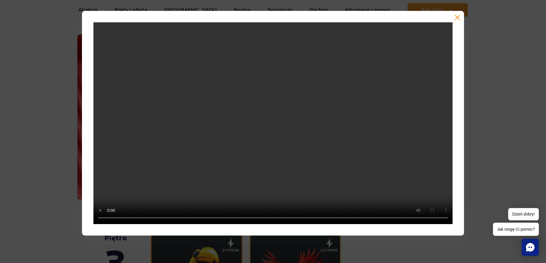
click at [460, 19] on button "button" at bounding box center [457, 18] width 6 height 6
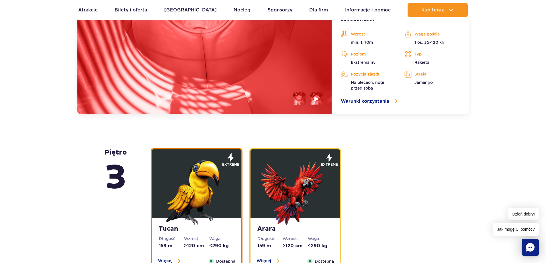
click at [225, 182] on img at bounding box center [196, 191] width 69 height 69
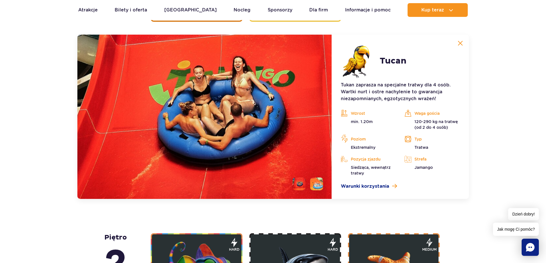
scroll to position [937, 0]
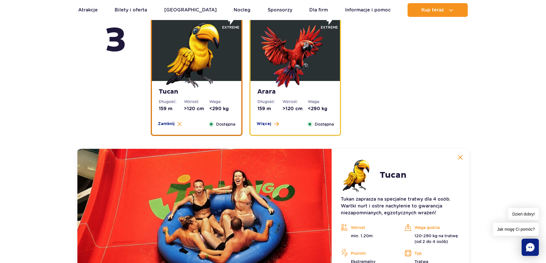
click at [317, 123] on span "Dostępna" at bounding box center [324, 124] width 19 height 6
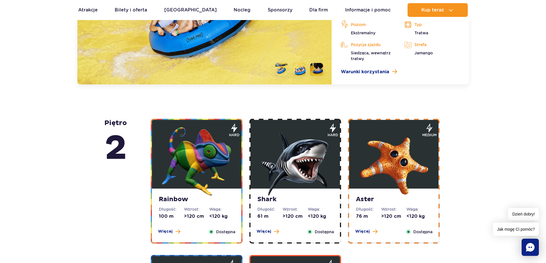
scroll to position [1051, 0]
click at [215, 176] on img at bounding box center [196, 161] width 69 height 69
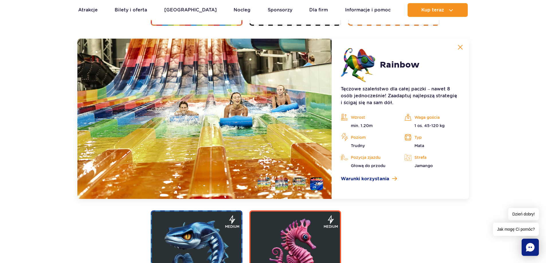
scroll to position [1096, 0]
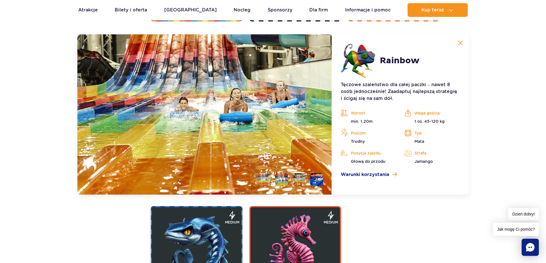
click at [316, 184] on li at bounding box center [316, 179] width 13 height 13
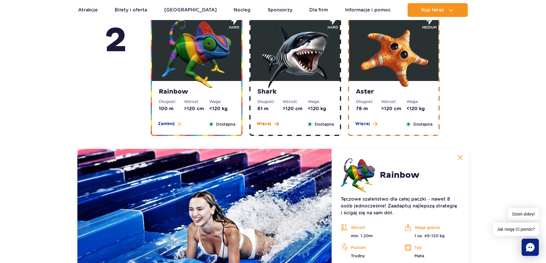
click at [266, 122] on span "Więcej" at bounding box center [263, 124] width 15 height 6
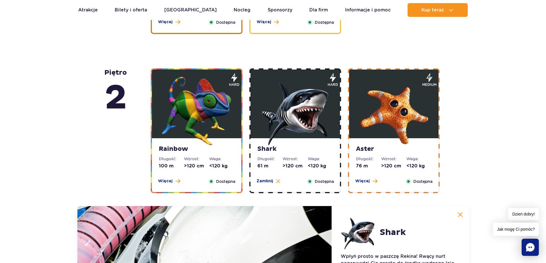
click at [396, 138] on img at bounding box center [393, 111] width 69 height 69
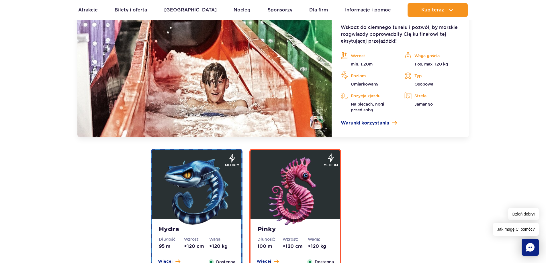
click at [193, 176] on img at bounding box center [196, 191] width 69 height 69
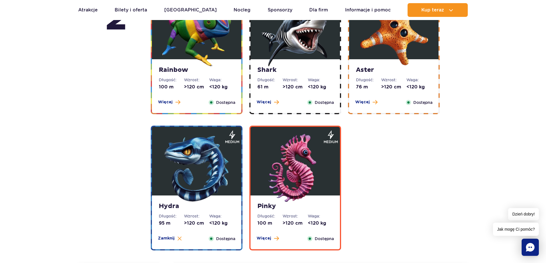
click at [295, 161] on img at bounding box center [295, 168] width 69 height 69
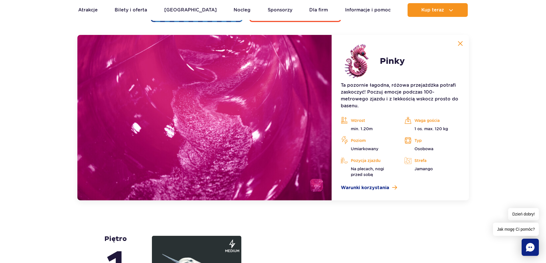
scroll to position [1232, 0]
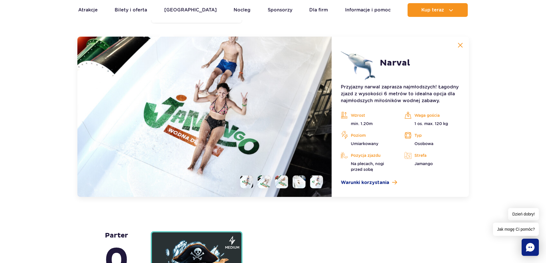
scroll to position [1392, 0]
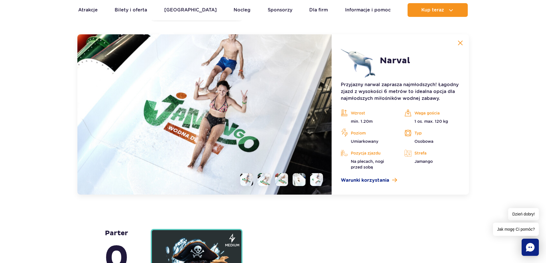
click at [315, 186] on li at bounding box center [316, 179] width 13 height 13
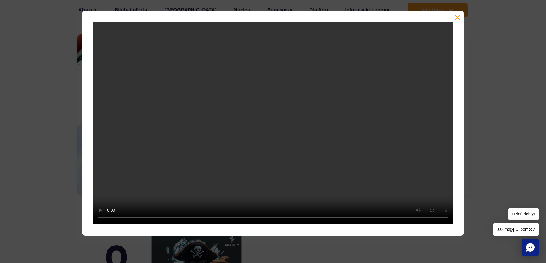
click at [455, 18] on button "button" at bounding box center [457, 18] width 6 height 6
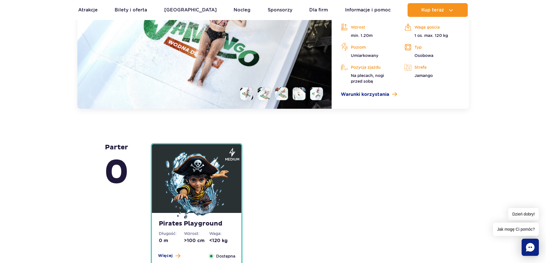
click at [208, 191] on img at bounding box center [196, 186] width 69 height 69
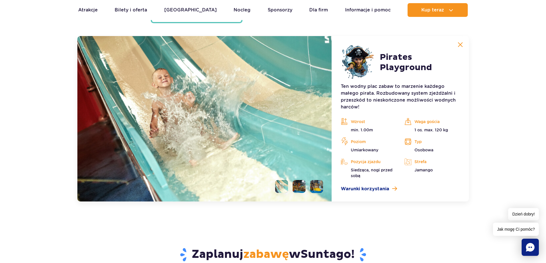
scroll to position [1551, 0]
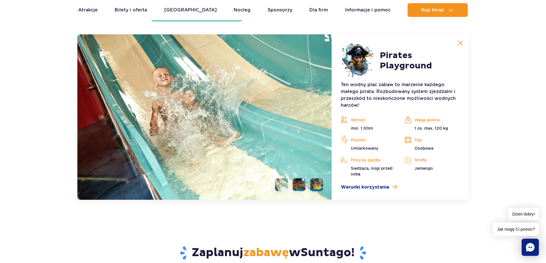
click at [304, 183] on li at bounding box center [299, 185] width 13 height 13
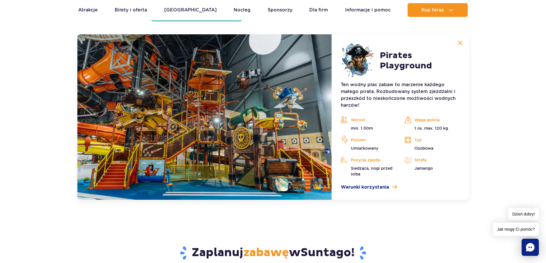
click at [315, 185] on li at bounding box center [316, 185] width 13 height 13
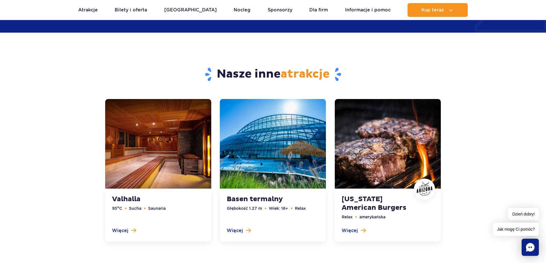
scroll to position [1866, 0]
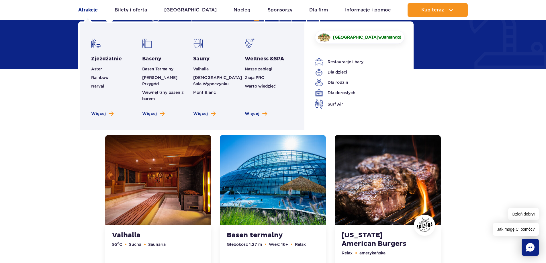
click at [96, 11] on link "Atrakcje" at bounding box center [87, 10] width 19 height 14
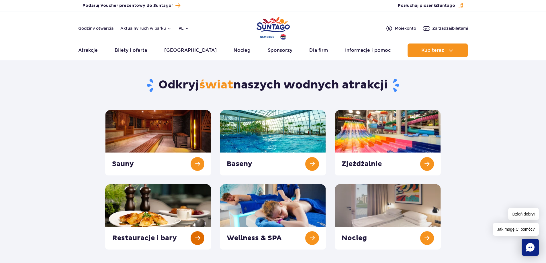
click at [185, 238] on link at bounding box center [158, 217] width 106 height 66
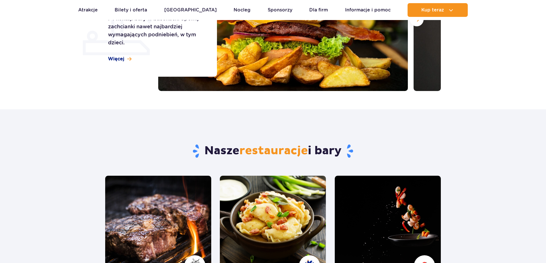
scroll to position [229, 0]
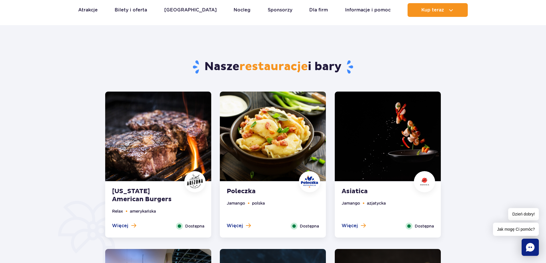
click at [292, 177] on img at bounding box center [273, 137] width 106 height 90
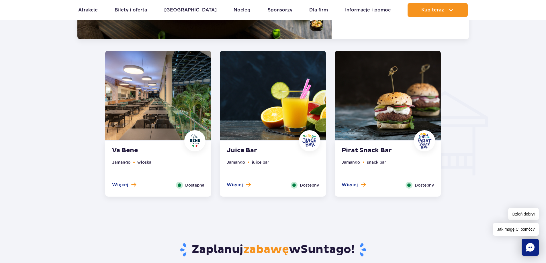
scroll to position [617, 0]
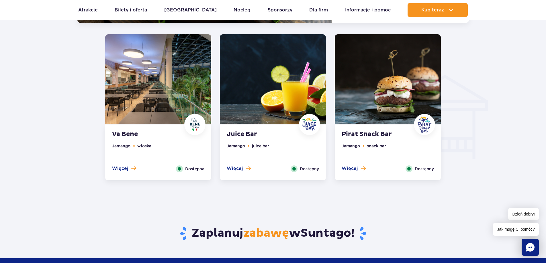
click at [377, 160] on ul "Jamango snack bar" at bounding box center [388, 154] width 92 height 23
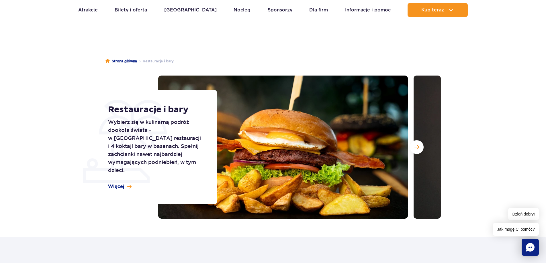
scroll to position [0, 0]
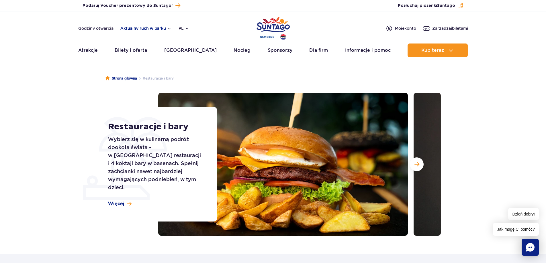
click at [156, 28] on button "Aktualny ruch w parku" at bounding box center [145, 28] width 51 height 5
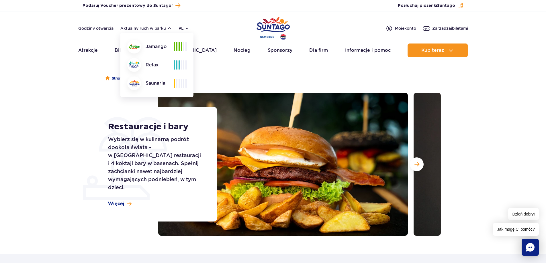
click at [177, 89] on div "Jamango Relax Saunaria" at bounding box center [156, 65] width 59 height 50
click at [179, 73] on div "Jamango Relax Saunaria" at bounding box center [156, 65] width 59 height 50
click at [168, 29] on button "Aktualny ruch w parku" at bounding box center [145, 28] width 51 height 5
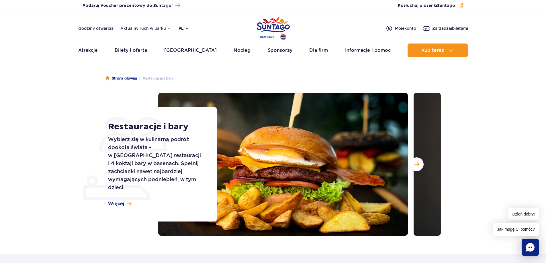
click at [185, 30] on button "pl" at bounding box center [184, 29] width 11 height 6
click at [187, 31] on button "pl" at bounding box center [184, 29] width 11 height 6
click at [309, 51] on link "Dla firm" at bounding box center [318, 51] width 19 height 14
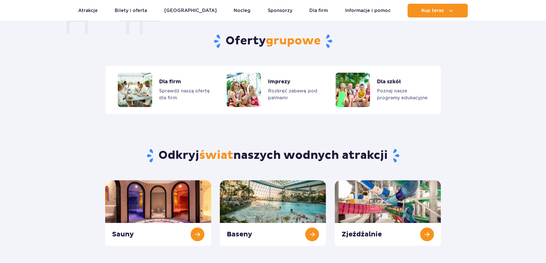
scroll to position [475, 0]
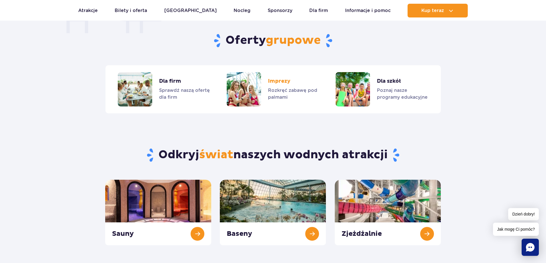
click at [268, 83] on link "Imprezy" at bounding box center [273, 89] width 92 height 34
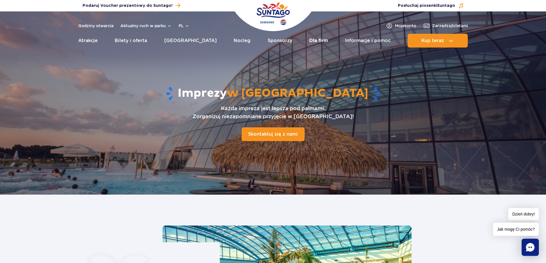
click at [309, 39] on link "Dla firm" at bounding box center [318, 41] width 19 height 14
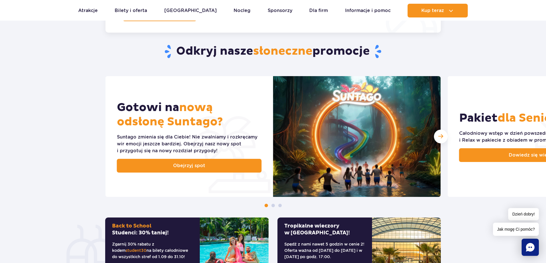
scroll to position [201, 0]
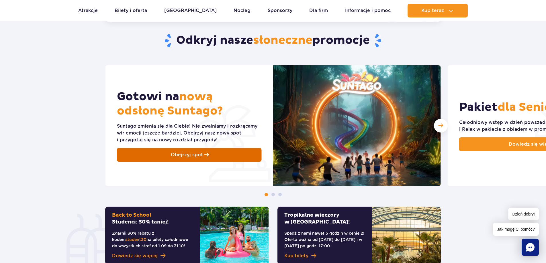
click at [220, 155] on link "Obejrzyj spot" at bounding box center [189, 155] width 145 height 14
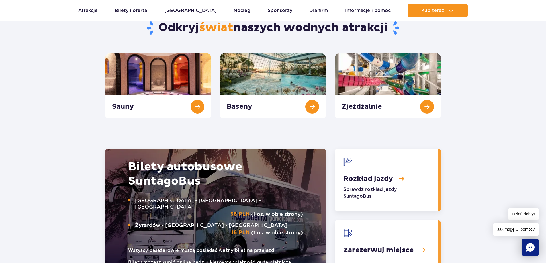
scroll to position [716, 0]
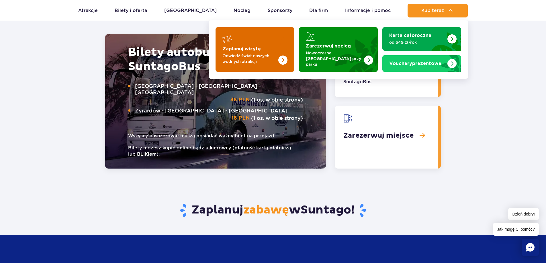
click at [283, 50] on img "Zaplanuj wizytę" at bounding box center [272, 49] width 46 height 45
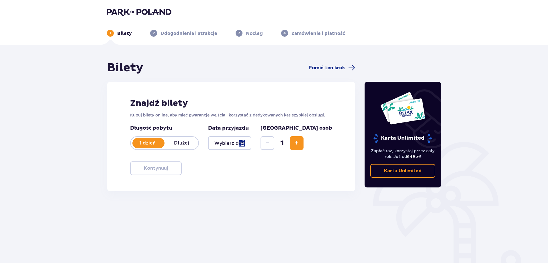
click at [251, 145] on div at bounding box center [229, 143] width 43 height 14
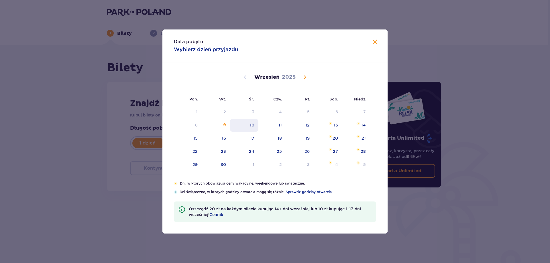
click at [247, 126] on div "10" at bounding box center [244, 125] width 28 height 13
type input "[DATE]"
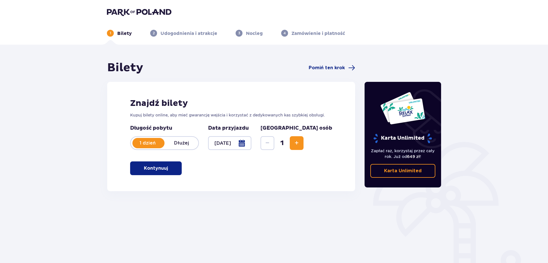
click at [251, 143] on div at bounding box center [229, 143] width 43 height 14
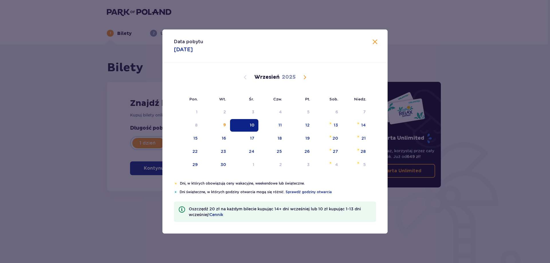
click at [252, 121] on div "10" at bounding box center [244, 125] width 28 height 13
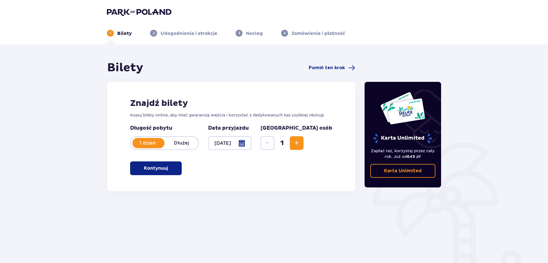
click at [303, 147] on button "Increase" at bounding box center [297, 143] width 14 height 14
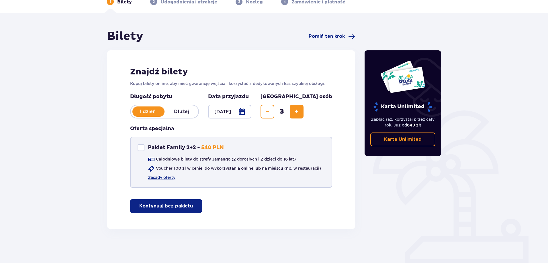
scroll to position [32, 0]
click at [175, 206] on p "Kontynuuj bez pakietu" at bounding box center [166, 206] width 54 height 6
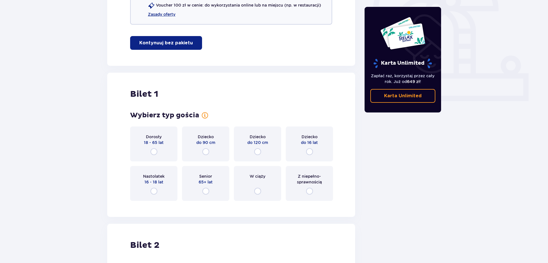
scroll to position [203, 0]
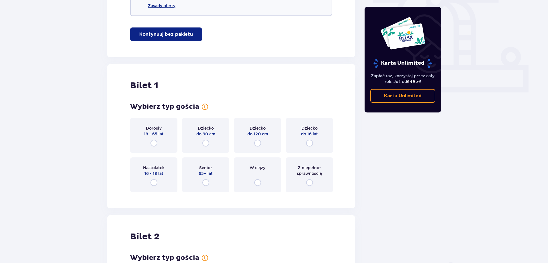
click at [166, 132] on div "Dorosły 18 - 65 lat" at bounding box center [153, 135] width 47 height 35
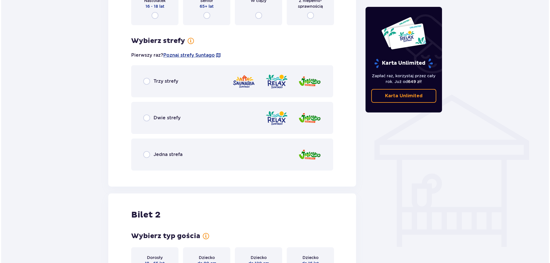
scroll to position [401, 0]
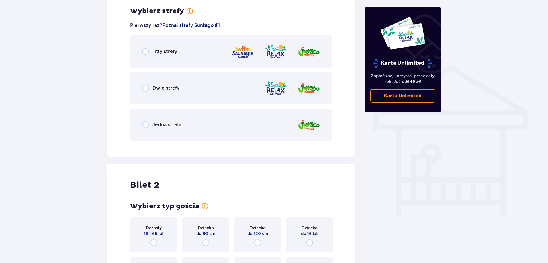
click at [189, 28] on span "Poznaj strefy Suntago" at bounding box center [188, 25] width 52 height 6
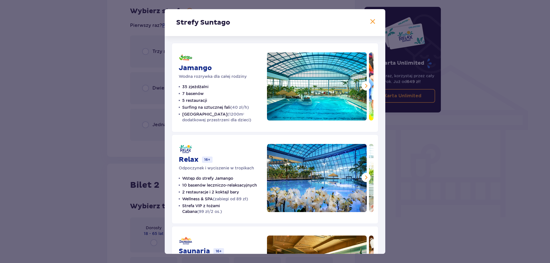
click at [364, 87] on span at bounding box center [366, 86] width 7 height 7
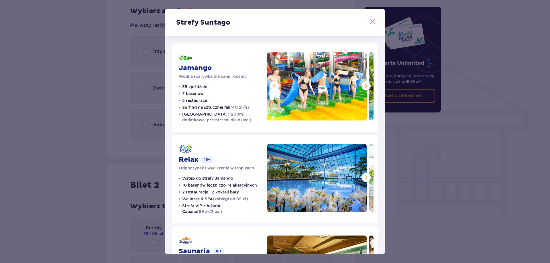
click at [364, 87] on span at bounding box center [366, 86] width 7 height 7
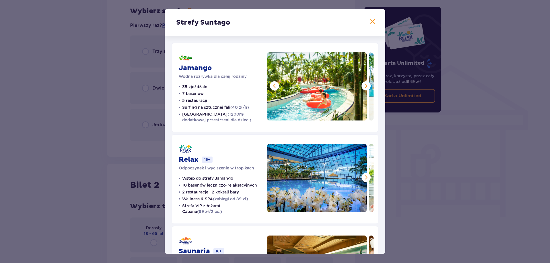
click at [364, 87] on span at bounding box center [366, 86] width 7 height 7
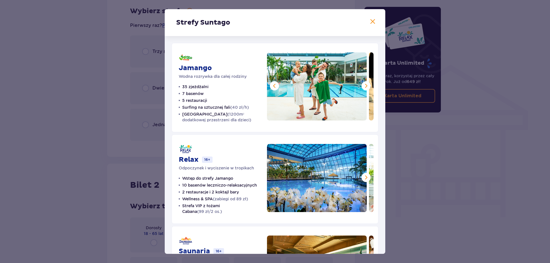
click at [364, 87] on span at bounding box center [366, 86] width 7 height 7
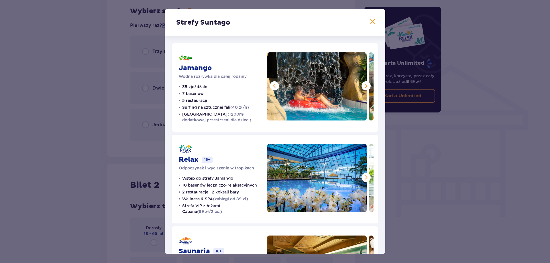
click at [364, 87] on span at bounding box center [366, 86] width 7 height 7
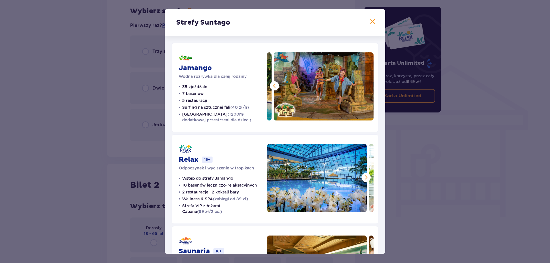
click at [364, 87] on img at bounding box center [324, 86] width 100 height 68
click at [369, 20] on span at bounding box center [372, 21] width 7 height 7
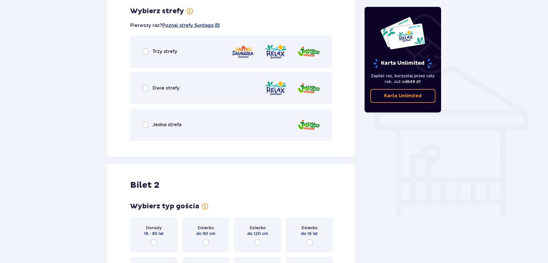
click at [204, 125] on div "Jedna strefa" at bounding box center [231, 125] width 202 height 32
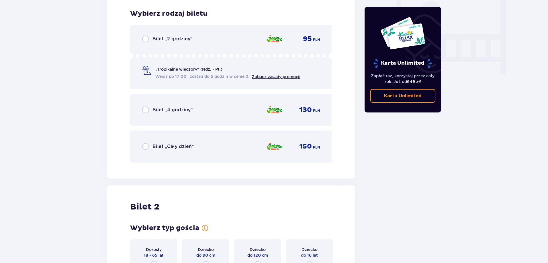
scroll to position [546, 0]
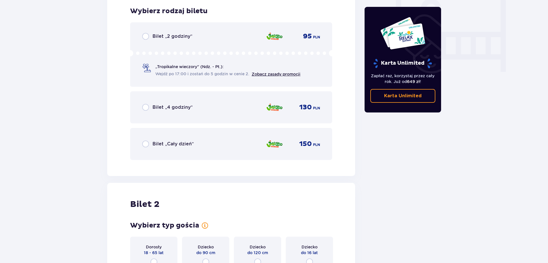
click at [224, 147] on div "Bilet „Cały dzień” 150 PLN" at bounding box center [231, 144] width 178 height 12
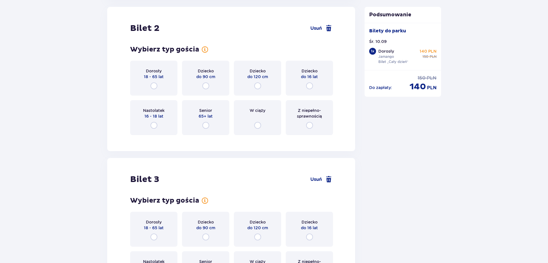
scroll to position [636, 0]
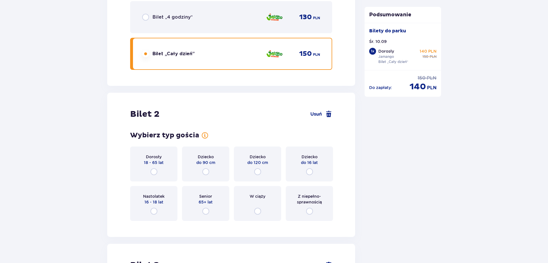
click at [324, 164] on div "Dziecko do 16 lat" at bounding box center [309, 164] width 47 height 35
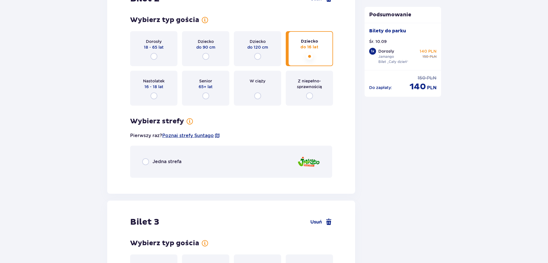
scroll to position [748, 0]
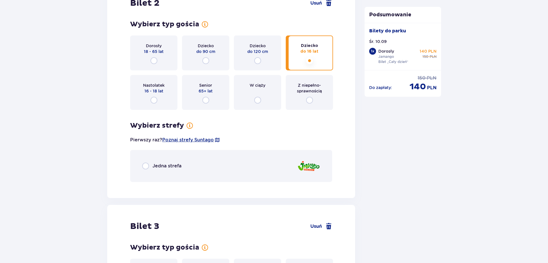
click at [247, 158] on div "Jedna strefa" at bounding box center [231, 166] width 202 height 32
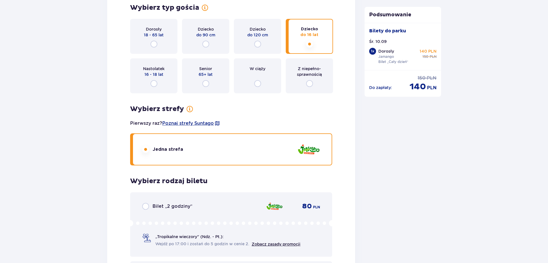
scroll to position [762, 0]
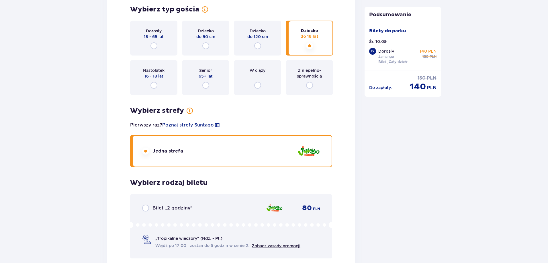
click at [316, 82] on div "Z niepełno­sprawnością" at bounding box center [309, 77] width 47 height 35
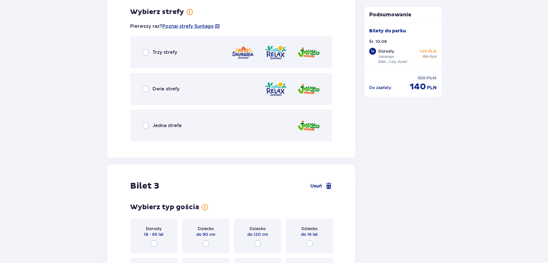
scroll to position [862, 0]
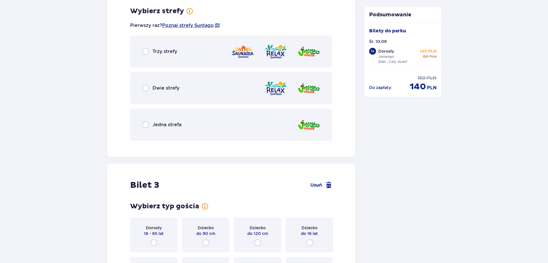
click at [242, 108] on div "Trzy strefy Dwie strefy Jedna strefa" at bounding box center [231, 88] width 202 height 105
click at [245, 117] on div "Jedna strefa" at bounding box center [231, 125] width 202 height 32
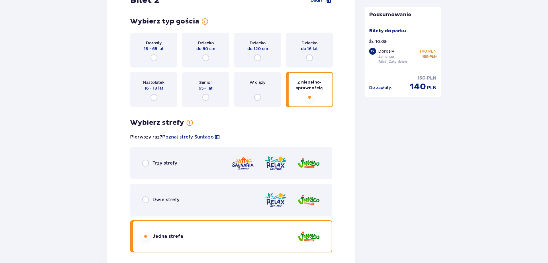
scroll to position [750, 0]
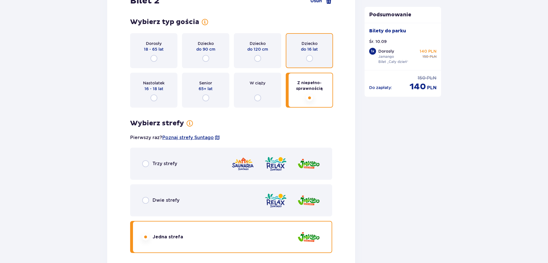
click at [309, 58] on input "radio" at bounding box center [309, 58] width 7 height 7
radio input "true"
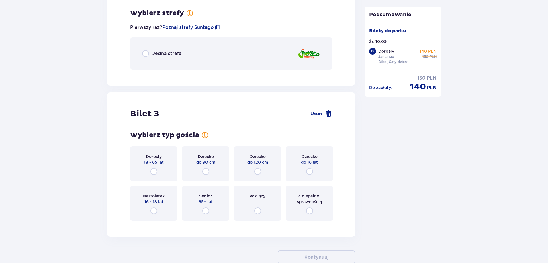
scroll to position [862, 0]
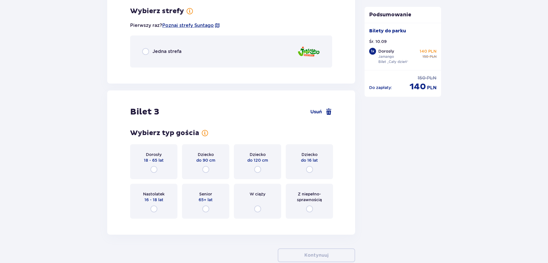
click at [240, 42] on div "Jedna strefa" at bounding box center [231, 52] width 202 height 32
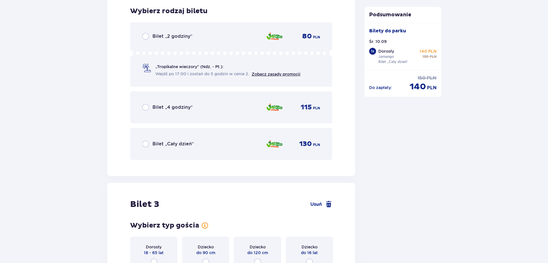
drag, startPoint x: 277, startPoint y: 142, endPoint x: 276, endPoint y: 139, distance: 3.1
click at [277, 141] on img at bounding box center [274, 144] width 17 height 12
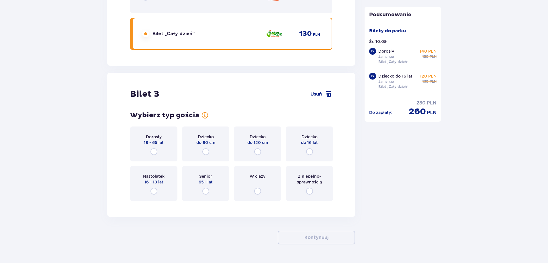
scroll to position [1060, 0]
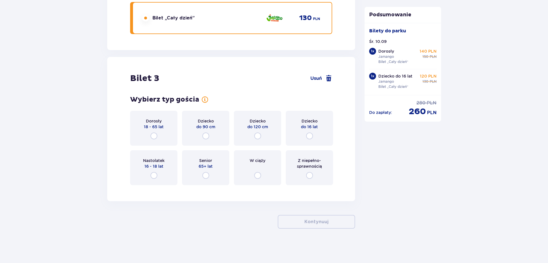
click at [303, 180] on div "Z niepełno­sprawnością" at bounding box center [309, 167] width 47 height 35
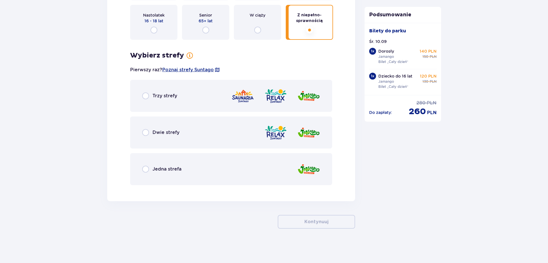
click at [303, 178] on div "Jedna strefa" at bounding box center [231, 169] width 202 height 32
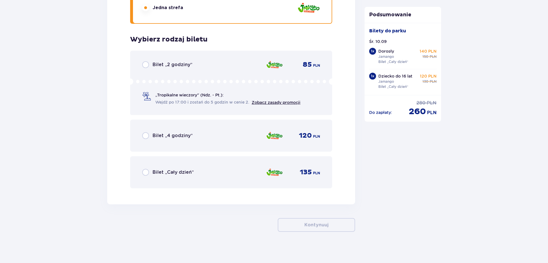
scroll to position [1371, 0]
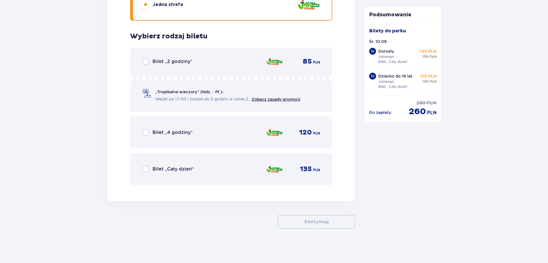
click at [303, 178] on div "Bilet „Cały dzień” 135 PLN" at bounding box center [231, 169] width 202 height 32
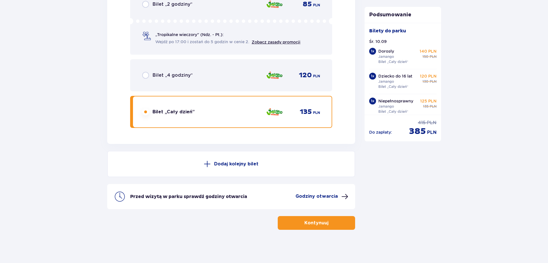
scroll to position [1429, 0]
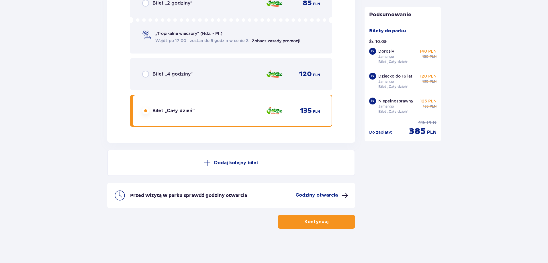
click at [317, 217] on button "Kontynuuj" at bounding box center [316, 222] width 77 height 14
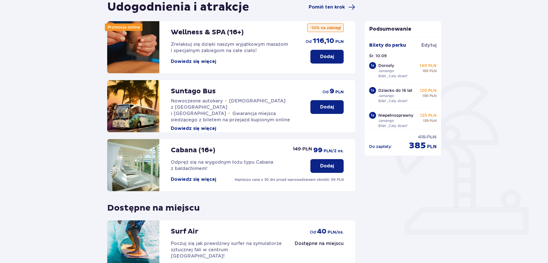
scroll to position [125, 0]
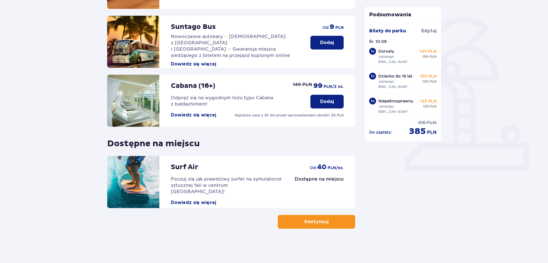
click at [290, 221] on button "Kontynuuj" at bounding box center [316, 222] width 77 height 14
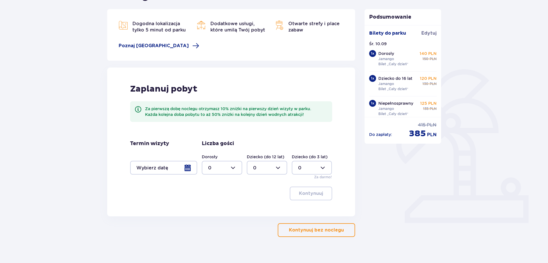
scroll to position [81, 0]
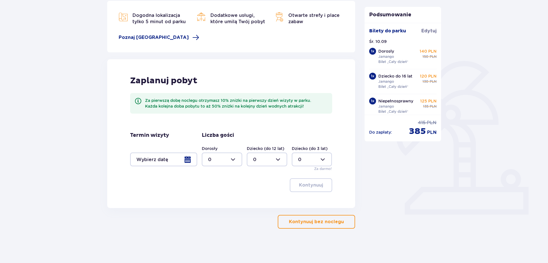
click at [306, 222] on p "Kontynuuj bez noclegu" at bounding box center [316, 222] width 55 height 6
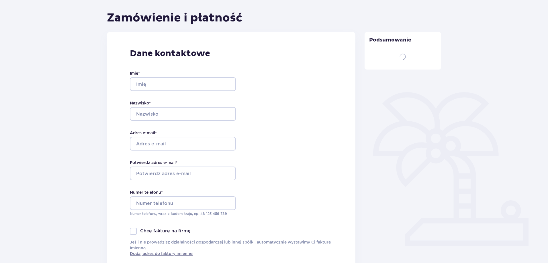
type input "Piotr"
type input "Bednarz"
type input "piotr.b.mail@gmail.com"
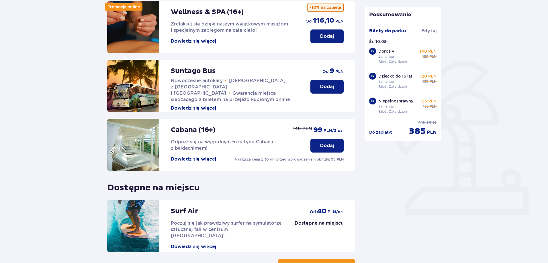
scroll to position [125, 0]
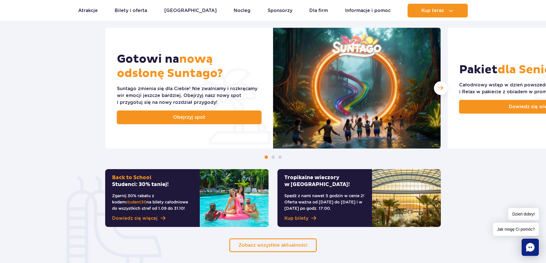
scroll to position [229, 0]
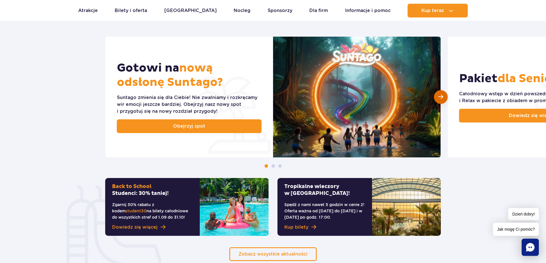
click at [439, 102] on div "Następny slajd" at bounding box center [441, 97] width 14 height 14
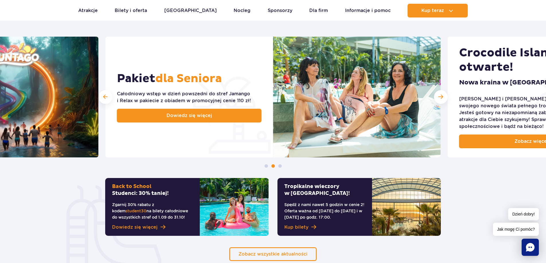
click at [439, 102] on div "Następny slajd" at bounding box center [441, 97] width 14 height 14
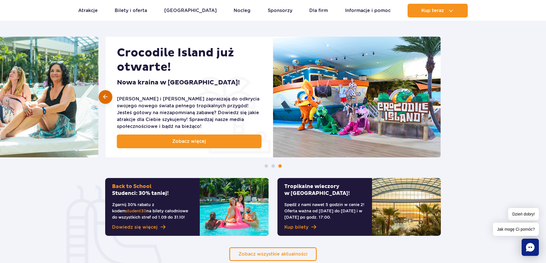
click at [109, 102] on div at bounding box center [106, 97] width 14 height 14
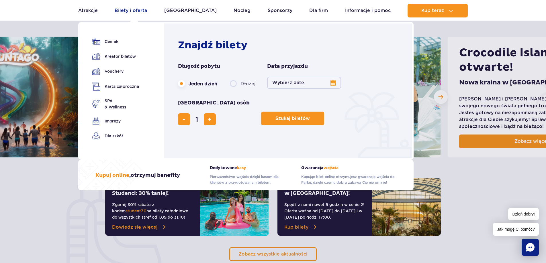
click at [132, 9] on link "Bilety i oferta" at bounding box center [131, 11] width 32 height 14
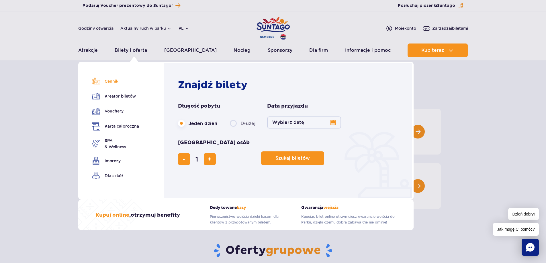
click at [108, 82] on link "Cennik" at bounding box center [115, 81] width 47 height 8
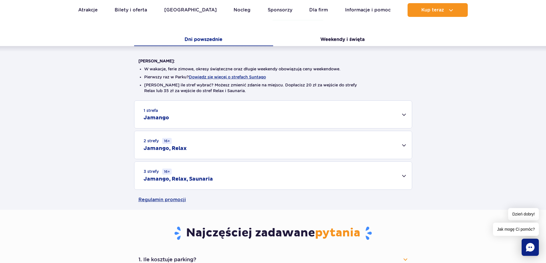
scroll to position [115, 0]
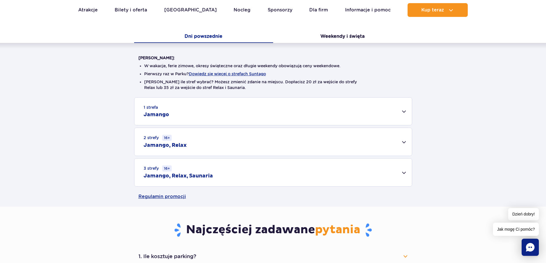
click at [203, 111] on div "1 strefa Jamango" at bounding box center [272, 112] width 277 height 28
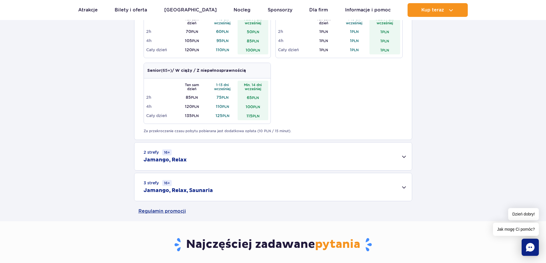
scroll to position [315, 0]
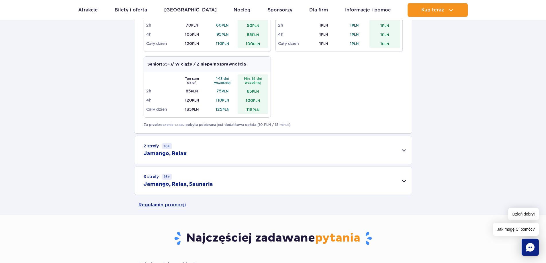
click at [192, 179] on div "3 strefy 16+ Jamango, Relax, Saunaria" at bounding box center [272, 181] width 277 height 28
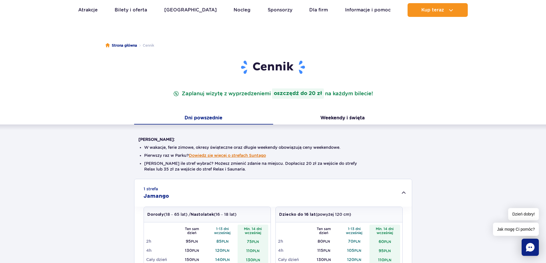
scroll to position [0, 0]
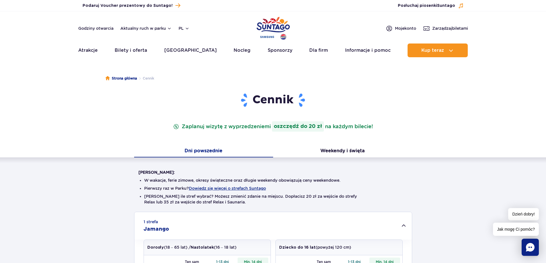
click at [337, 145] on div "Cennik Zaplanuj wizytę z wyprzedzeniem i oszczędź do 20 zł na każdym bilecie!" at bounding box center [273, 119] width 278 height 53
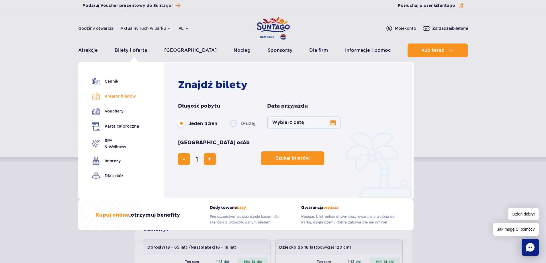
click at [117, 95] on link "Kreator biletów" at bounding box center [115, 96] width 47 height 8
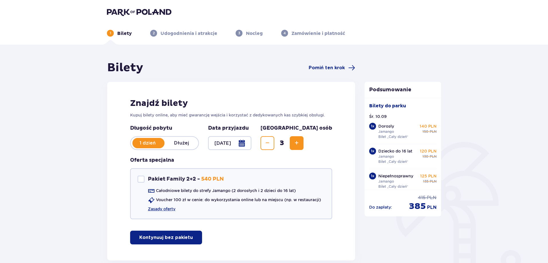
click at [274, 144] on button "Decrease" at bounding box center [267, 143] width 14 height 14
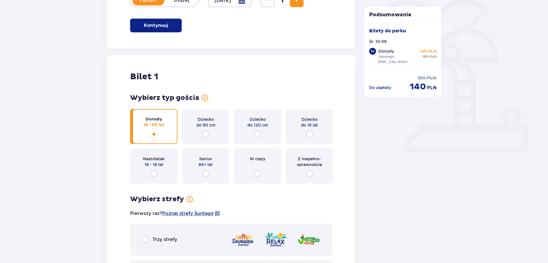
scroll to position [143, 0]
click at [169, 124] on div "Dorosły 18 - 65 lat" at bounding box center [153, 126] width 47 height 35
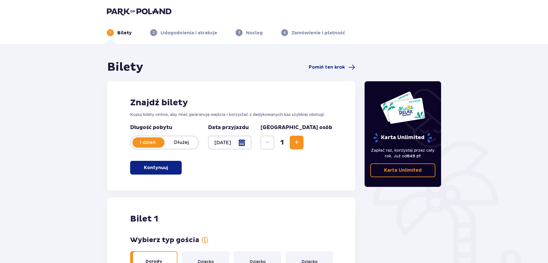
scroll to position [0, 0]
click at [232, 143] on div at bounding box center [229, 143] width 43 height 14
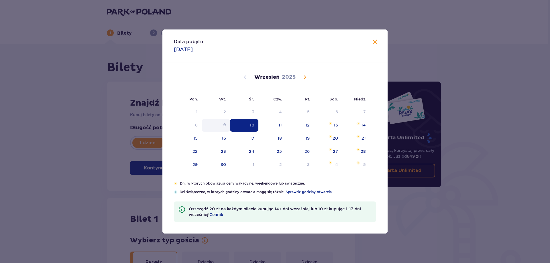
click at [217, 122] on div "9" at bounding box center [216, 125] width 28 height 13
click at [273, 129] on div "11" at bounding box center [272, 125] width 28 height 13
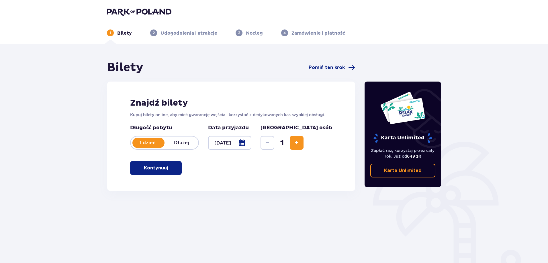
click at [239, 147] on div at bounding box center [229, 143] width 43 height 14
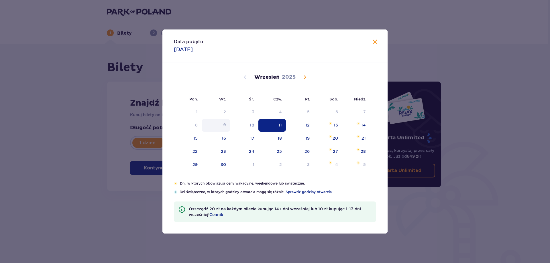
click at [221, 121] on div "9" at bounding box center [216, 125] width 28 height 13
click at [222, 121] on div "9" at bounding box center [216, 125] width 28 height 13
click at [247, 128] on div "10" at bounding box center [244, 125] width 28 height 13
type input "[DATE]"
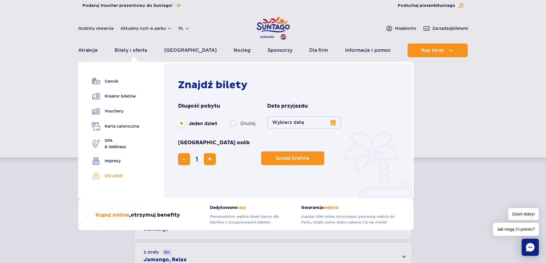
click at [107, 178] on link "Dla szkół" at bounding box center [115, 176] width 47 height 8
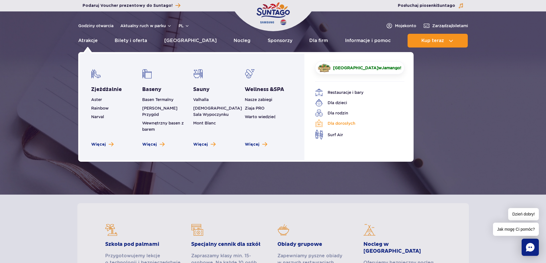
click at [330, 125] on link "Dla dorosłych" at bounding box center [355, 123] width 81 height 8
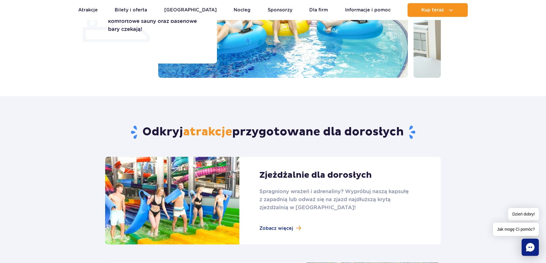
scroll to position [229, 0]
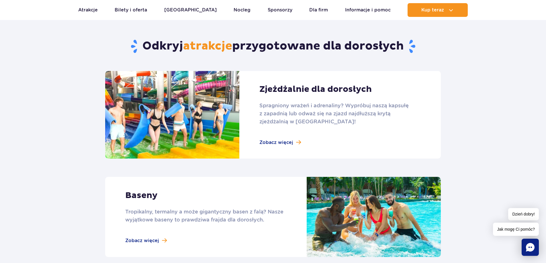
click at [291, 136] on link at bounding box center [273, 115] width 336 height 88
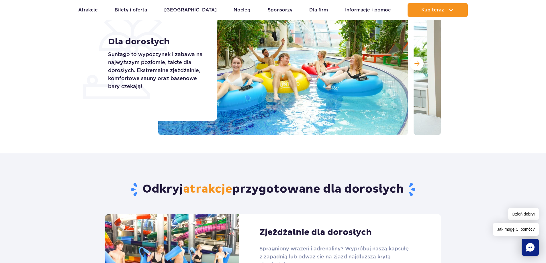
scroll to position [0, 0]
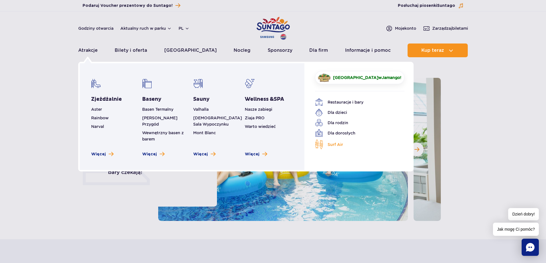
click at [329, 142] on span "Surf Air" at bounding box center [335, 145] width 15 height 6
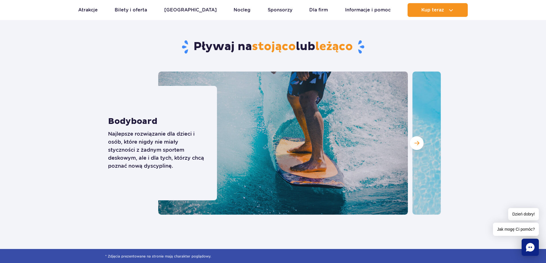
scroll to position [1633, 0]
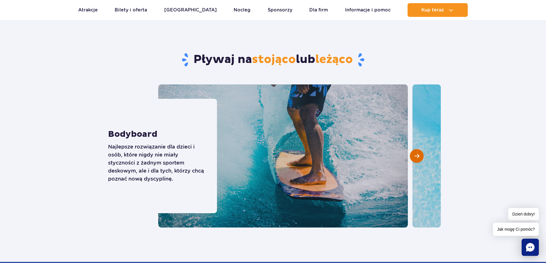
click at [421, 159] on button "Następny slajd" at bounding box center [417, 156] width 14 height 14
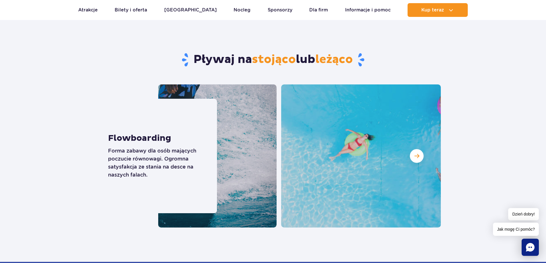
click at [415, 132] on img at bounding box center [406, 156] width 250 height 143
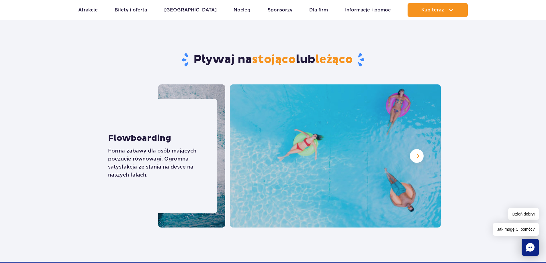
click at [161, 157] on div "Bodyboard Najlepsze rozwiązanie dla dzieci i osób, które nigdy nie miały styczn…" at bounding box center [273, 156] width 344 height 143
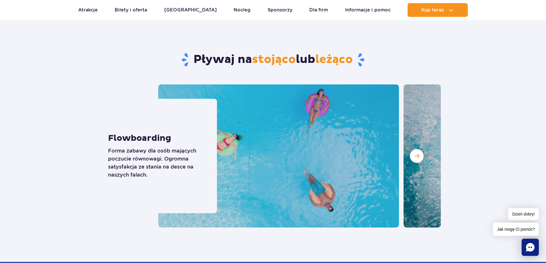
click at [268, 170] on img at bounding box center [274, 156] width 250 height 143
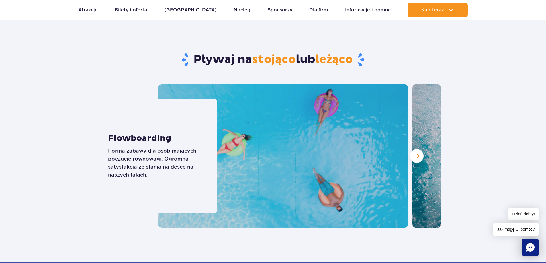
click at [366, 169] on img at bounding box center [283, 156] width 250 height 143
click at [79, 156] on section "Pływaj na stojąco lub leżąco Bodyboard Najlepsze rozwiązanie dla dzieci i osób,…" at bounding box center [273, 123] width 546 height 210
click at [415, 159] on span "Następny slajd" at bounding box center [416, 156] width 5 height 5
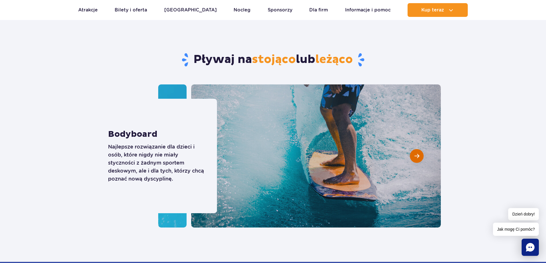
click at [415, 159] on span "Następny slajd" at bounding box center [416, 156] width 5 height 5
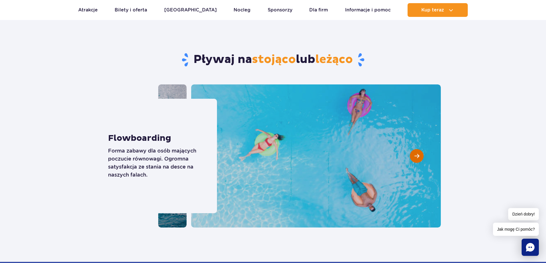
click at [414, 160] on button "Następny slajd" at bounding box center [417, 156] width 14 height 14
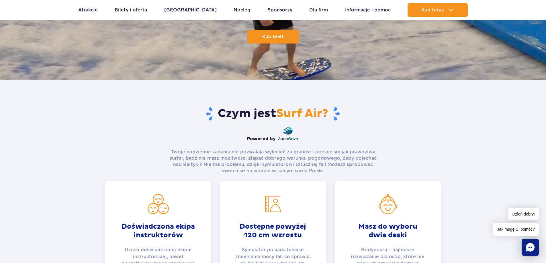
scroll to position [0, 0]
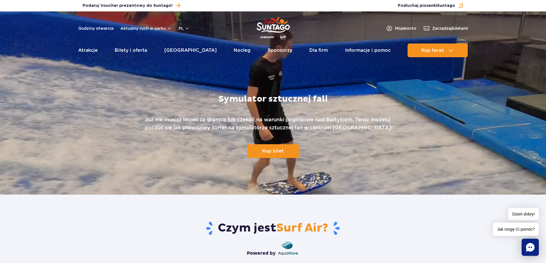
click at [273, 24] on img "Park of Poland" at bounding box center [272, 28] width 33 height 26
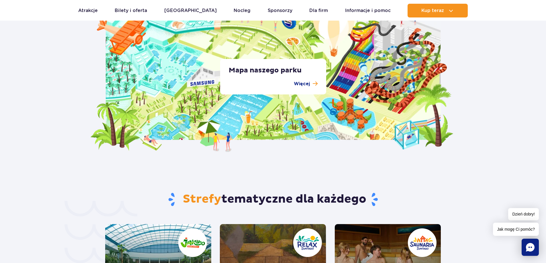
scroll to position [1089, 0]
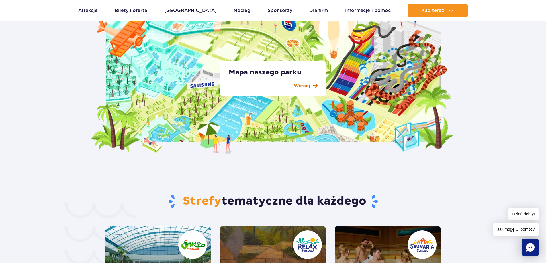
click at [300, 88] on p "Więcej" at bounding box center [302, 86] width 16 height 7
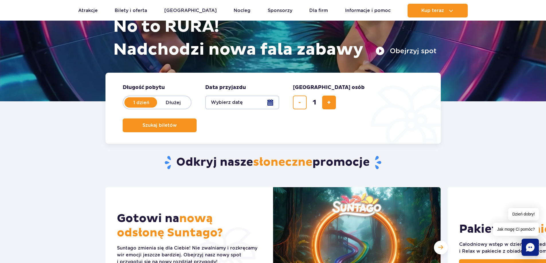
scroll to position [0, 0]
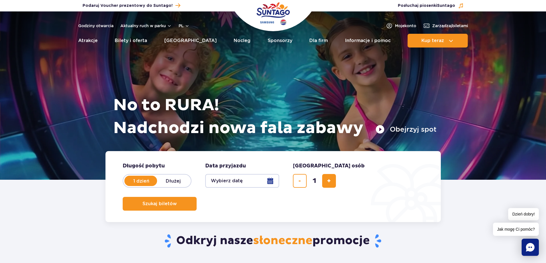
click at [286, 22] on img "Park of Poland" at bounding box center [272, 14] width 33 height 26
